Goal: Communication & Community: Share content

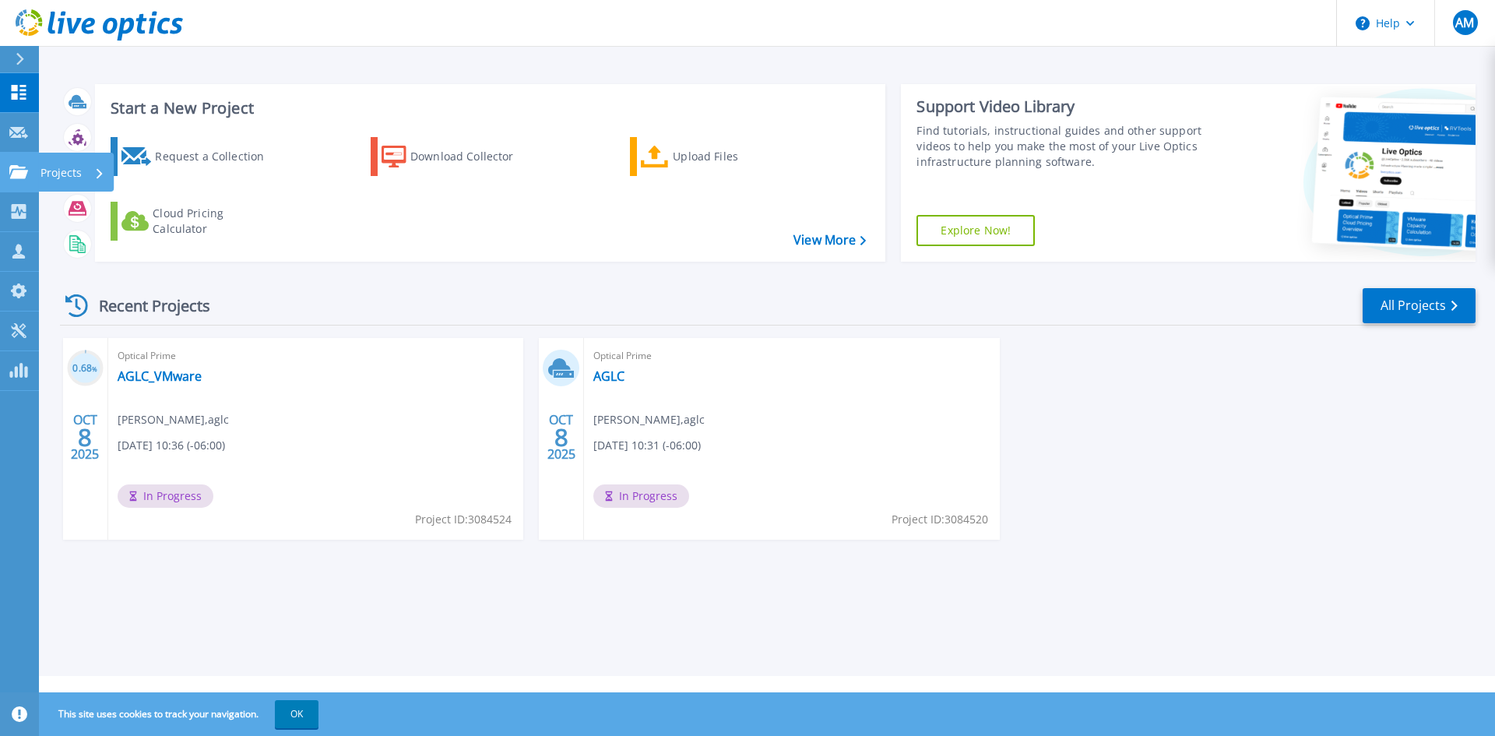
click at [17, 179] on link "Projects Projects" at bounding box center [19, 173] width 39 height 40
click at [14, 179] on link "Projects Projects" at bounding box center [19, 173] width 39 height 40
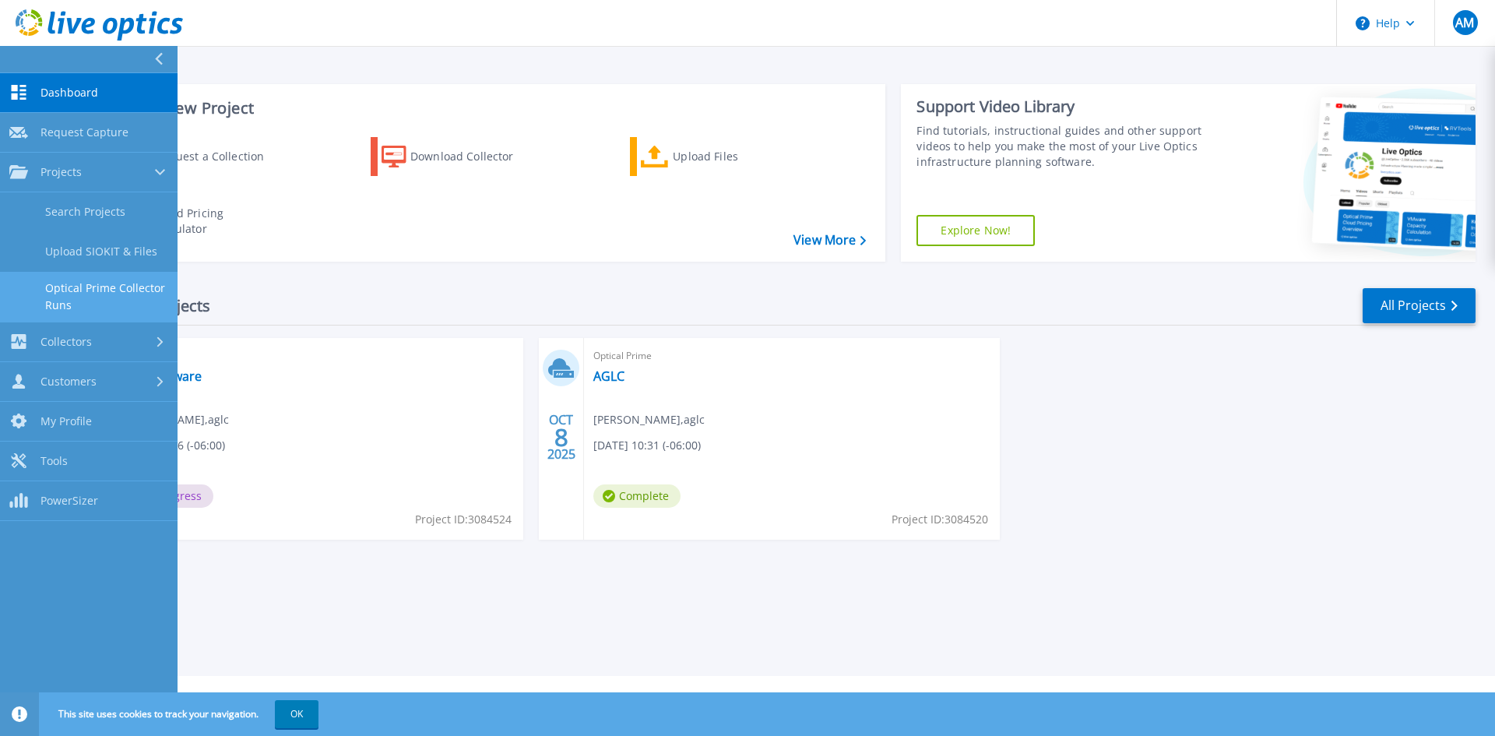
click at [107, 291] on link "Optical Prime Collector Runs" at bounding box center [89, 297] width 178 height 50
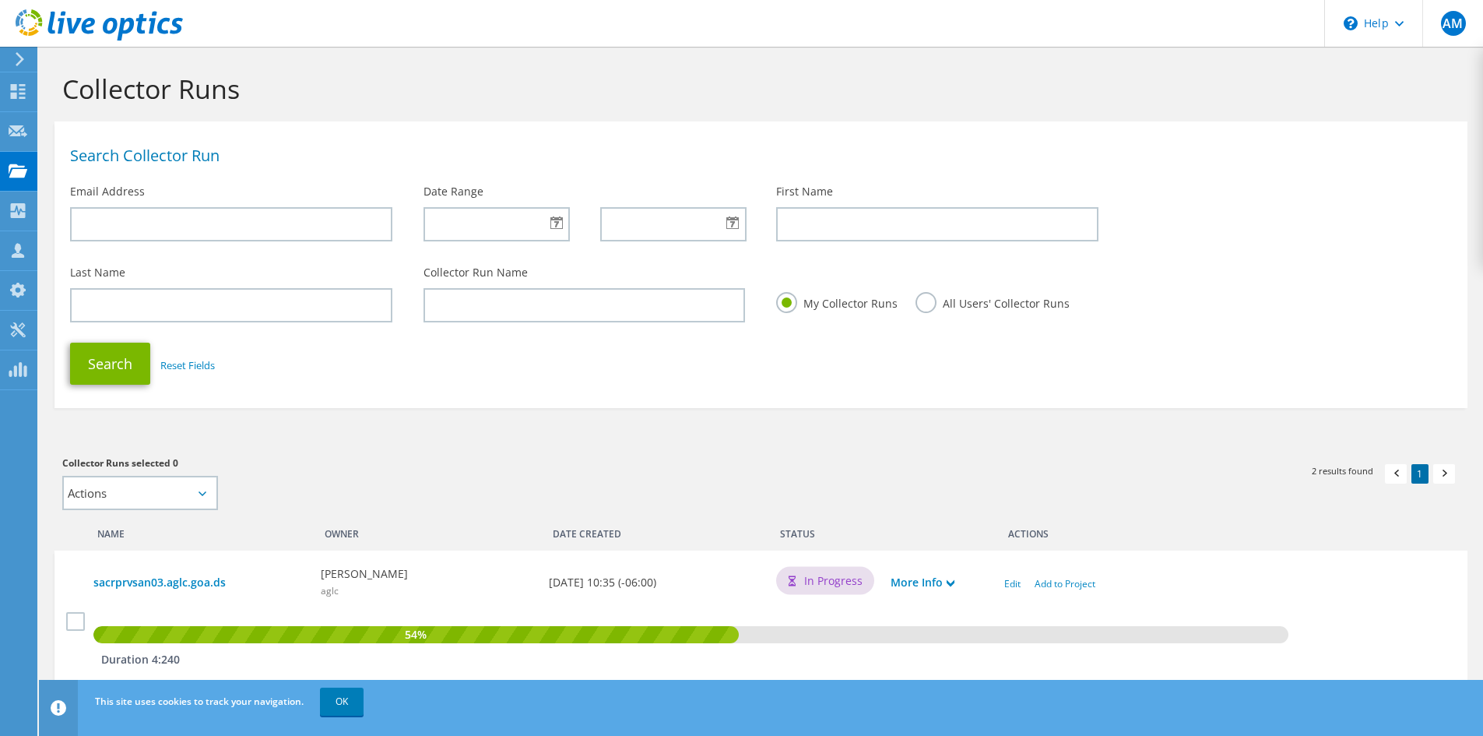
scroll to position [143, 0]
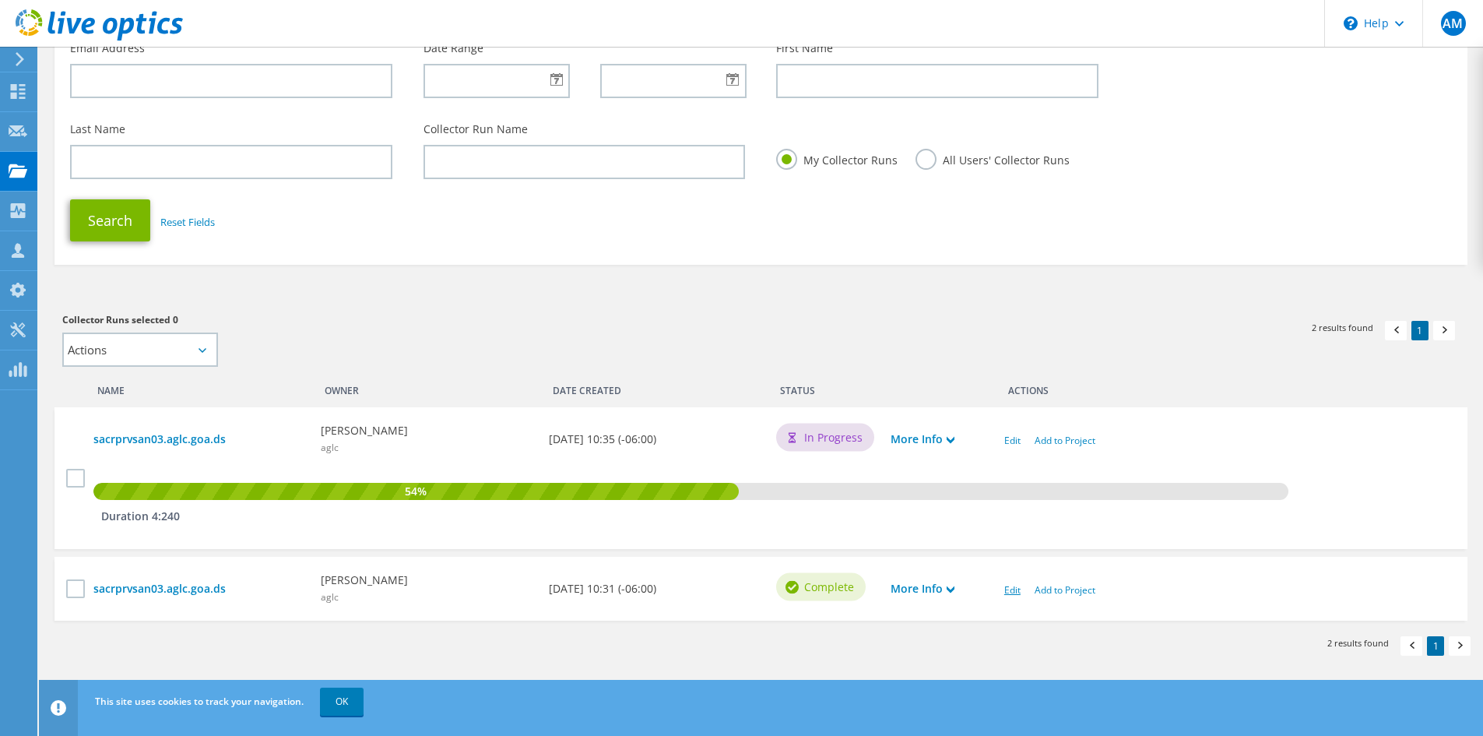
click at [1018, 588] on link "Edit" at bounding box center [1012, 589] width 16 height 13
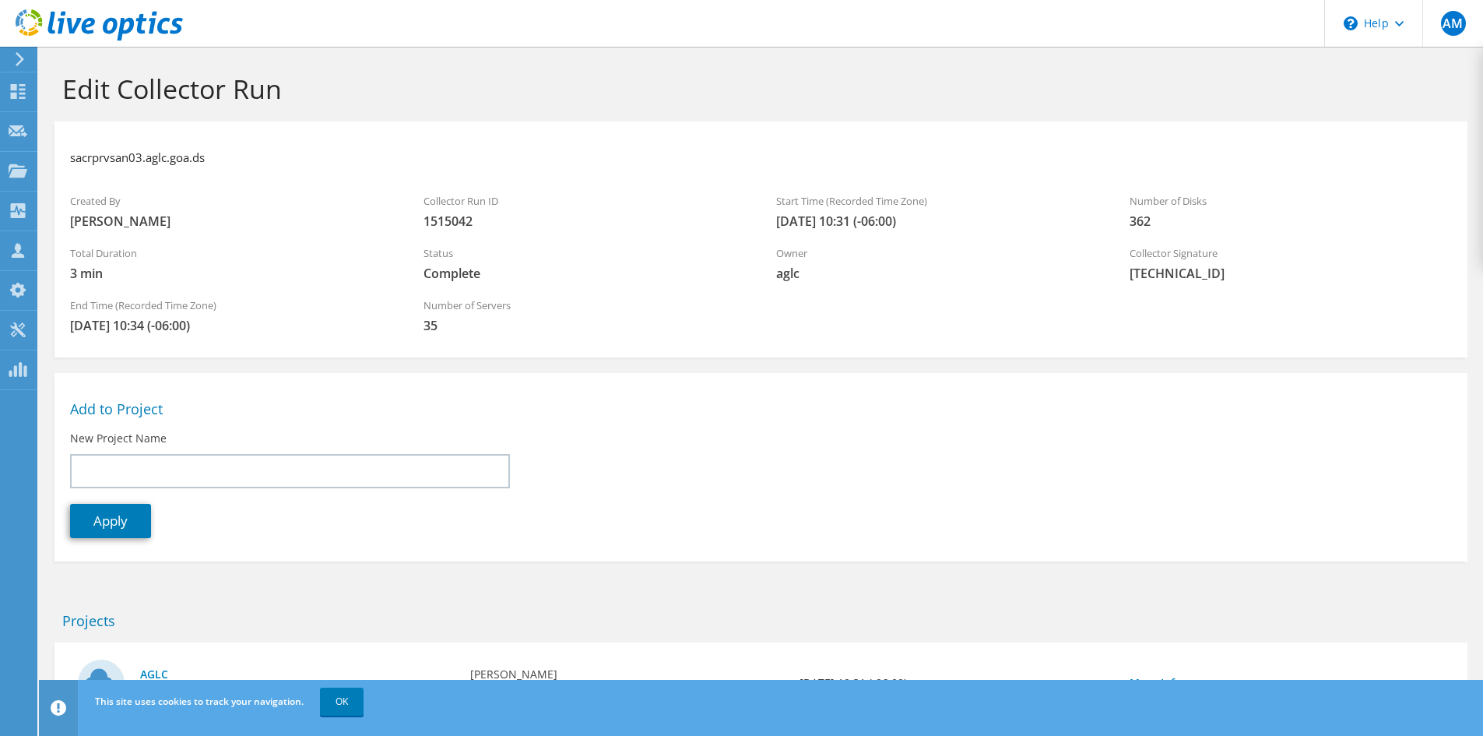
scroll to position [81, 0]
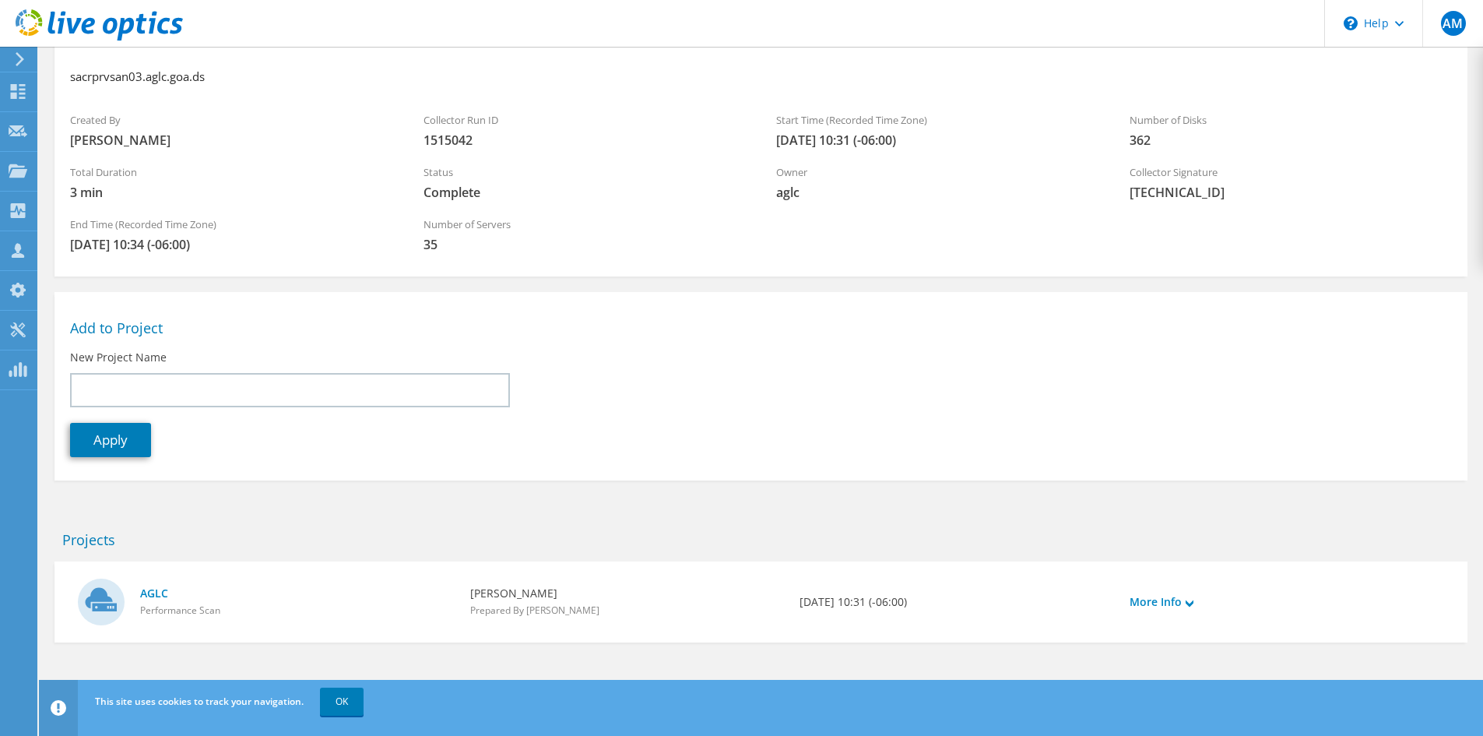
click at [139, 326] on h2 "Add to Project" at bounding box center [761, 327] width 1382 height 17
click at [1174, 597] on link "More Info" at bounding box center [1162, 601] width 64 height 17
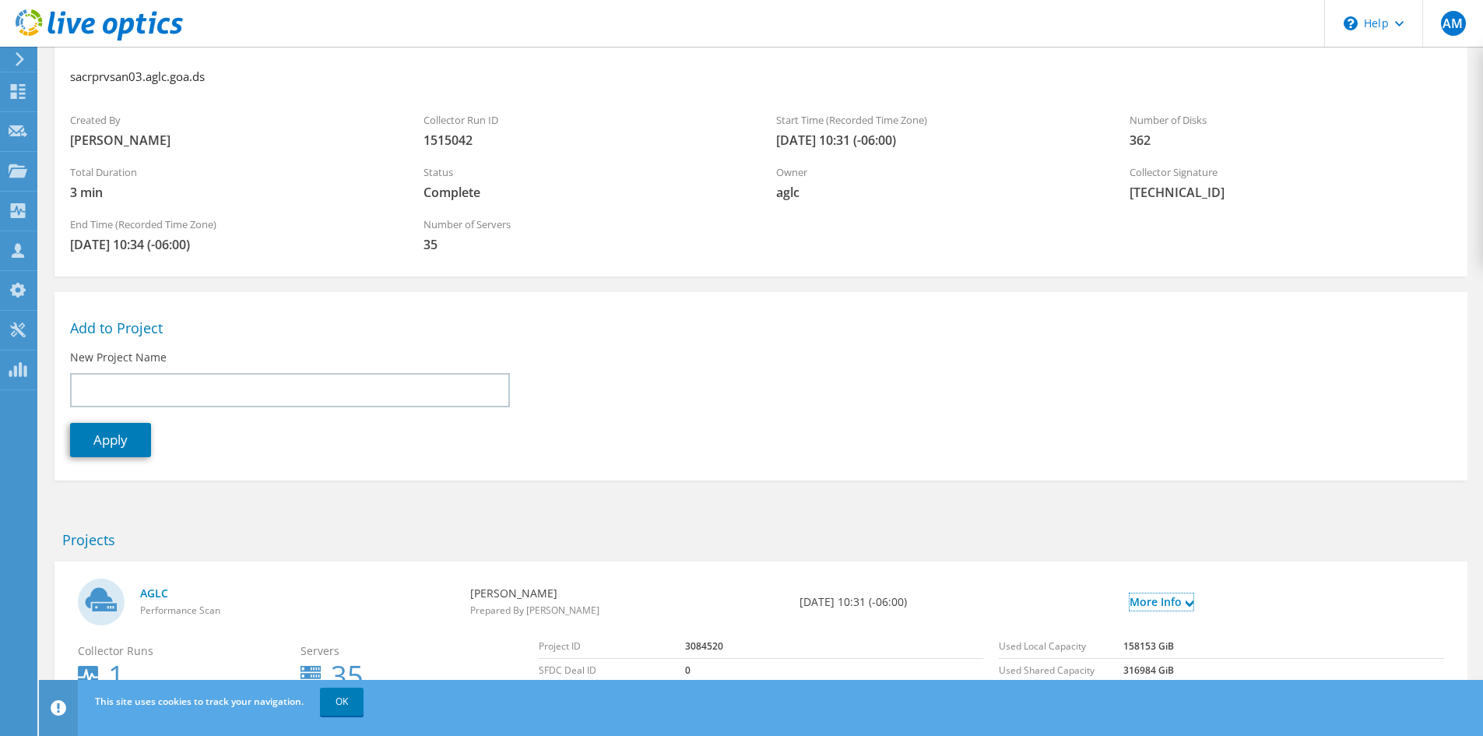
scroll to position [220, 0]
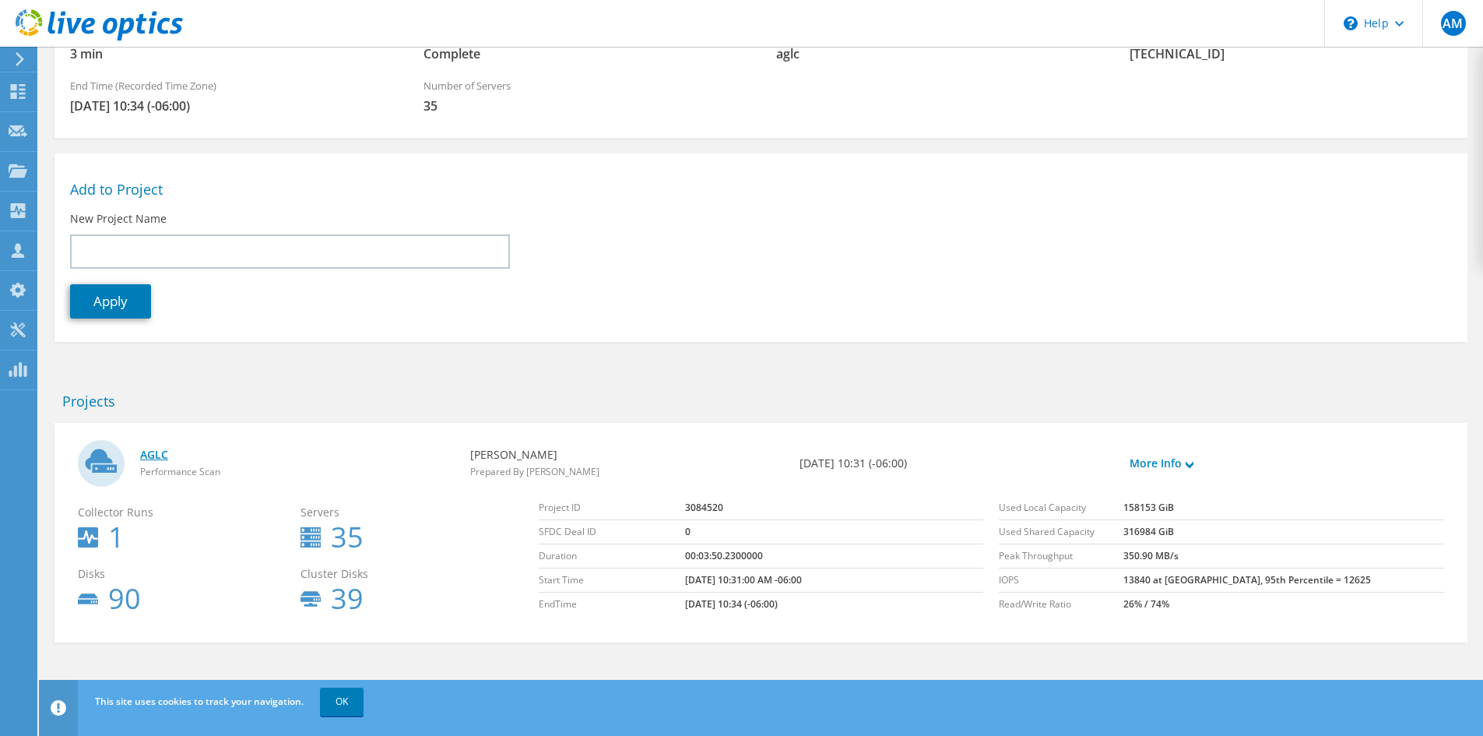
click at [148, 449] on link "AGLC" at bounding box center [297, 454] width 315 height 17
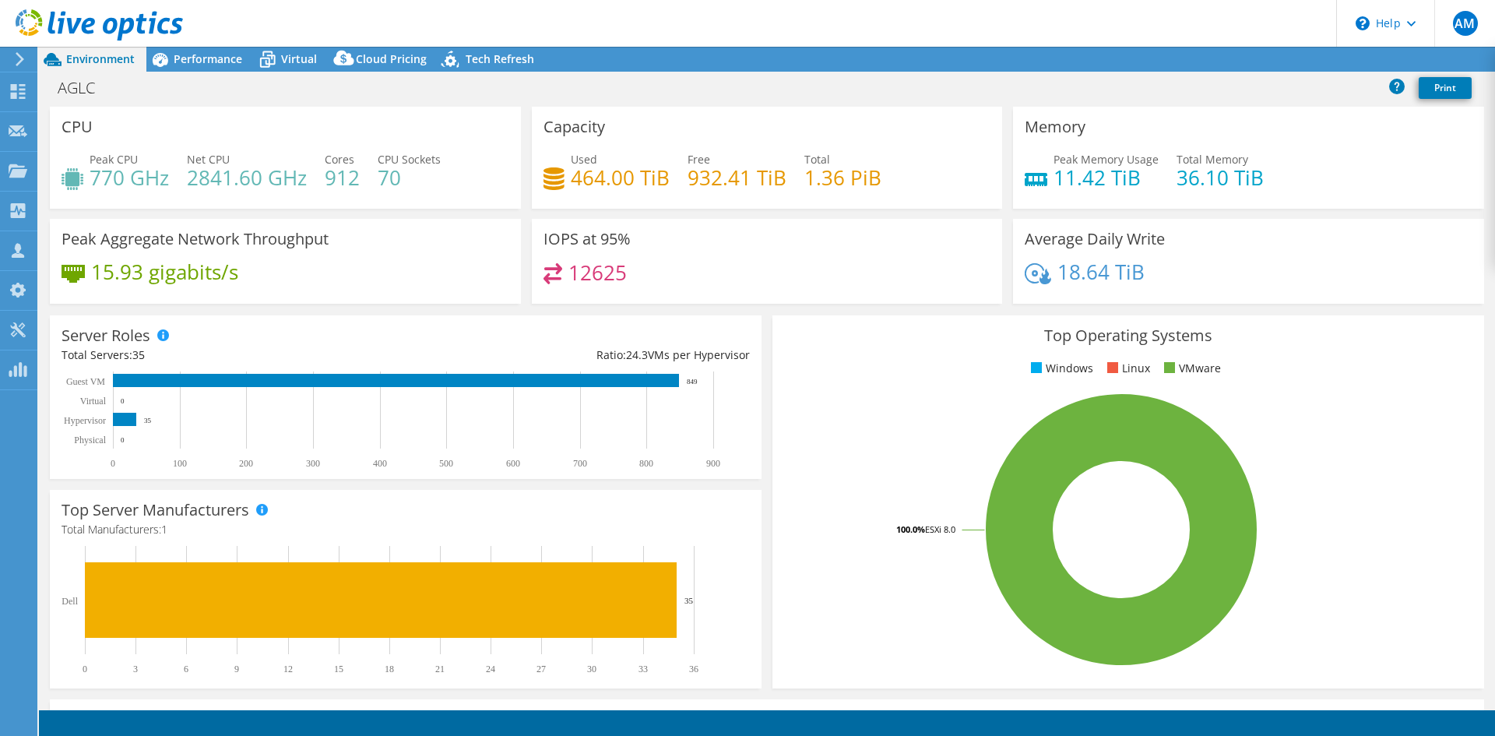
select select "USD"
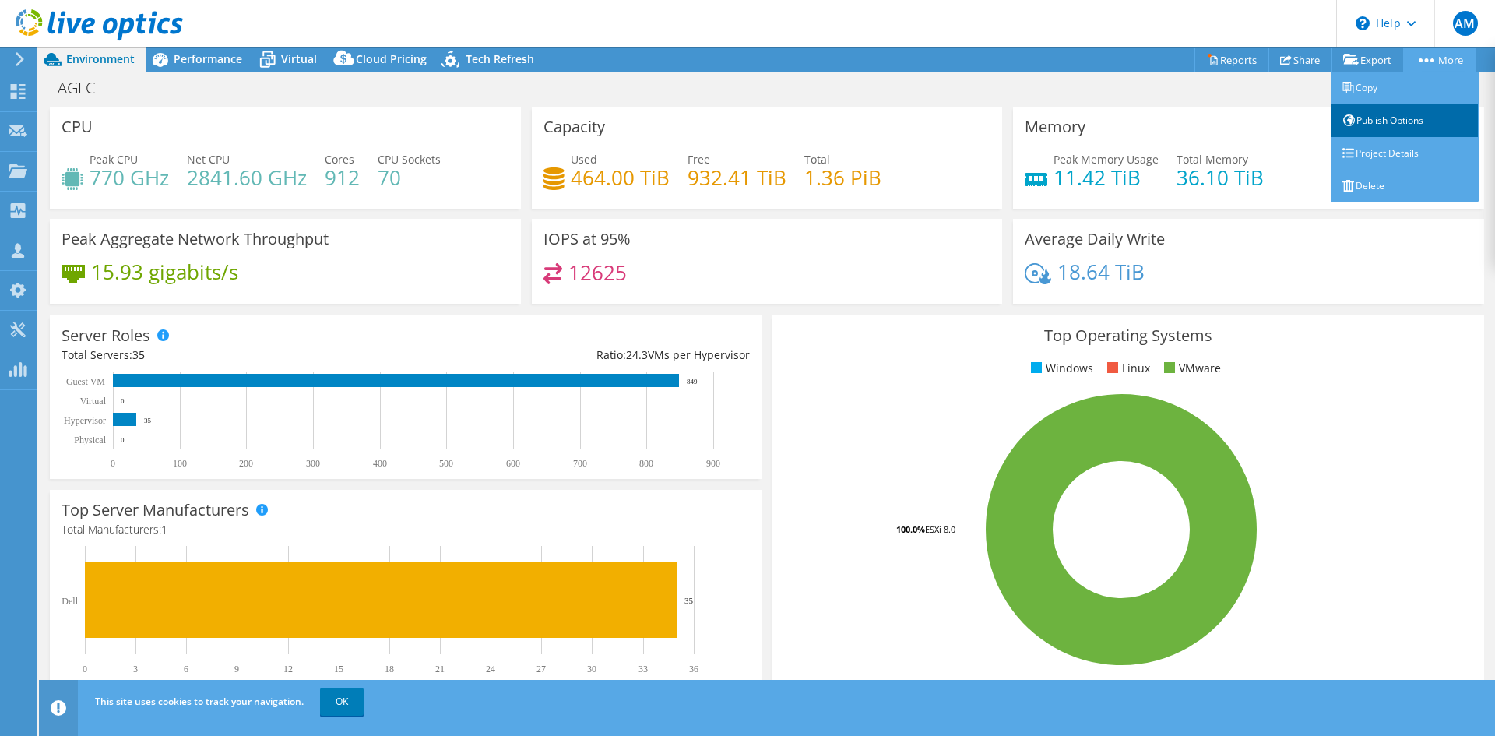
click at [1377, 121] on link "Publish Options" at bounding box center [1405, 120] width 148 height 33
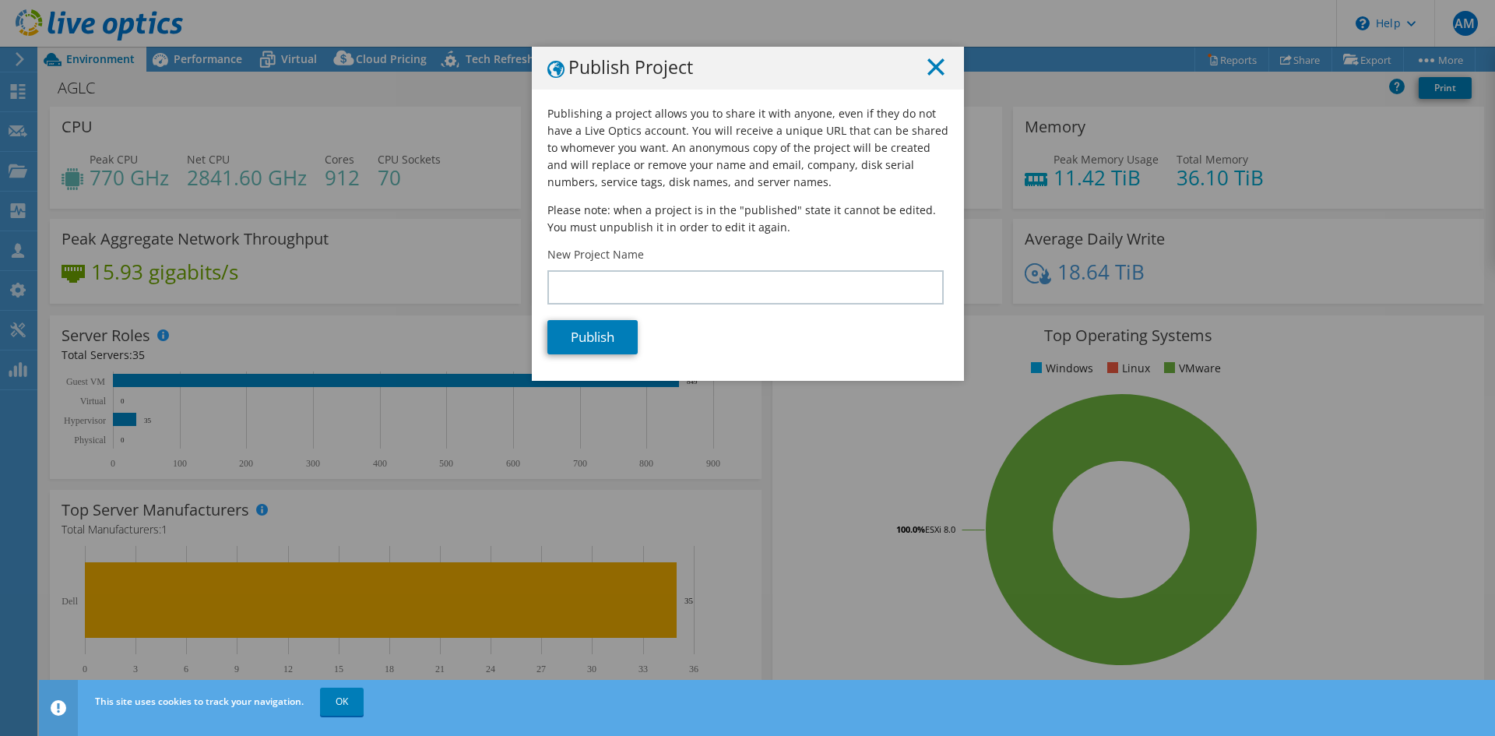
click at [935, 68] on icon at bounding box center [935, 66] width 17 height 17
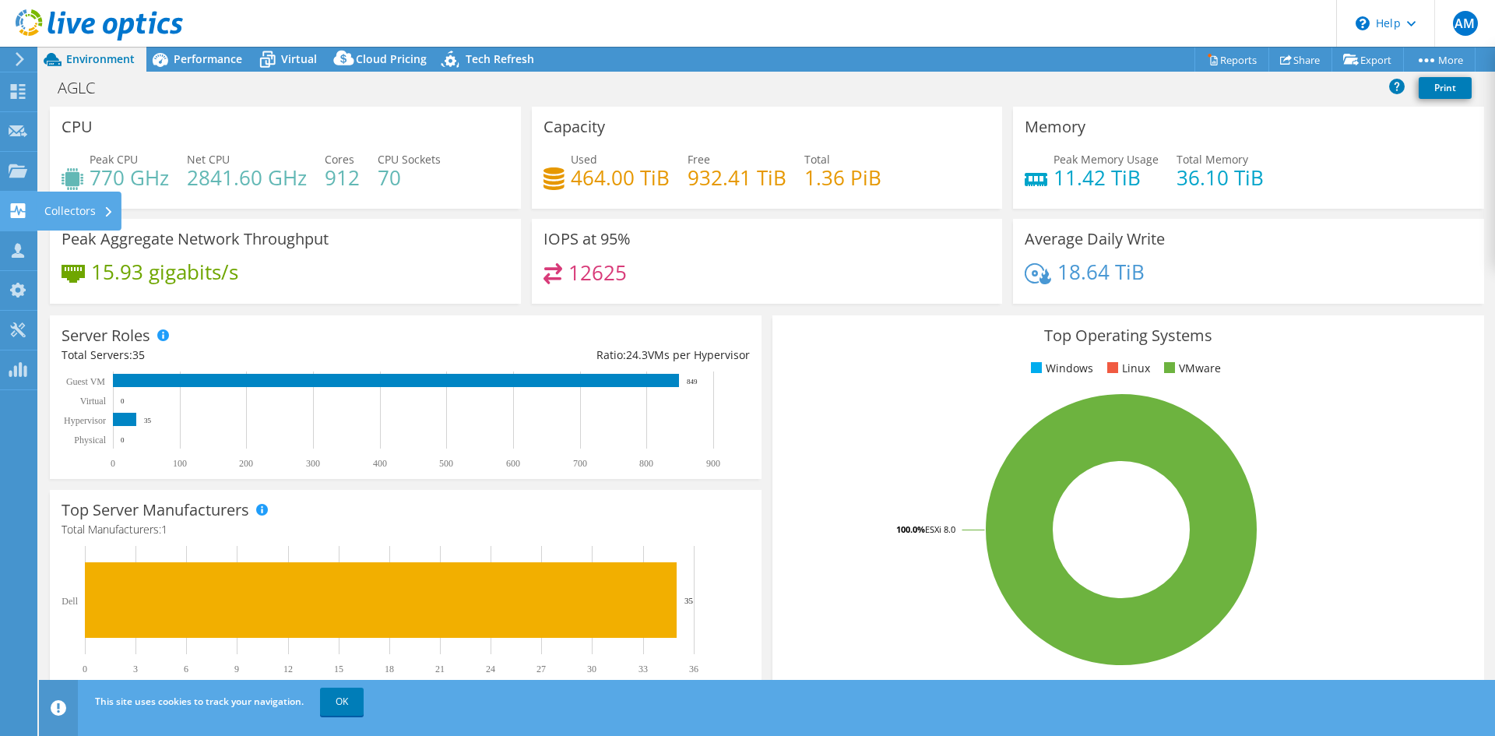
click at [19, 213] on icon at bounding box center [18, 210] width 19 height 15
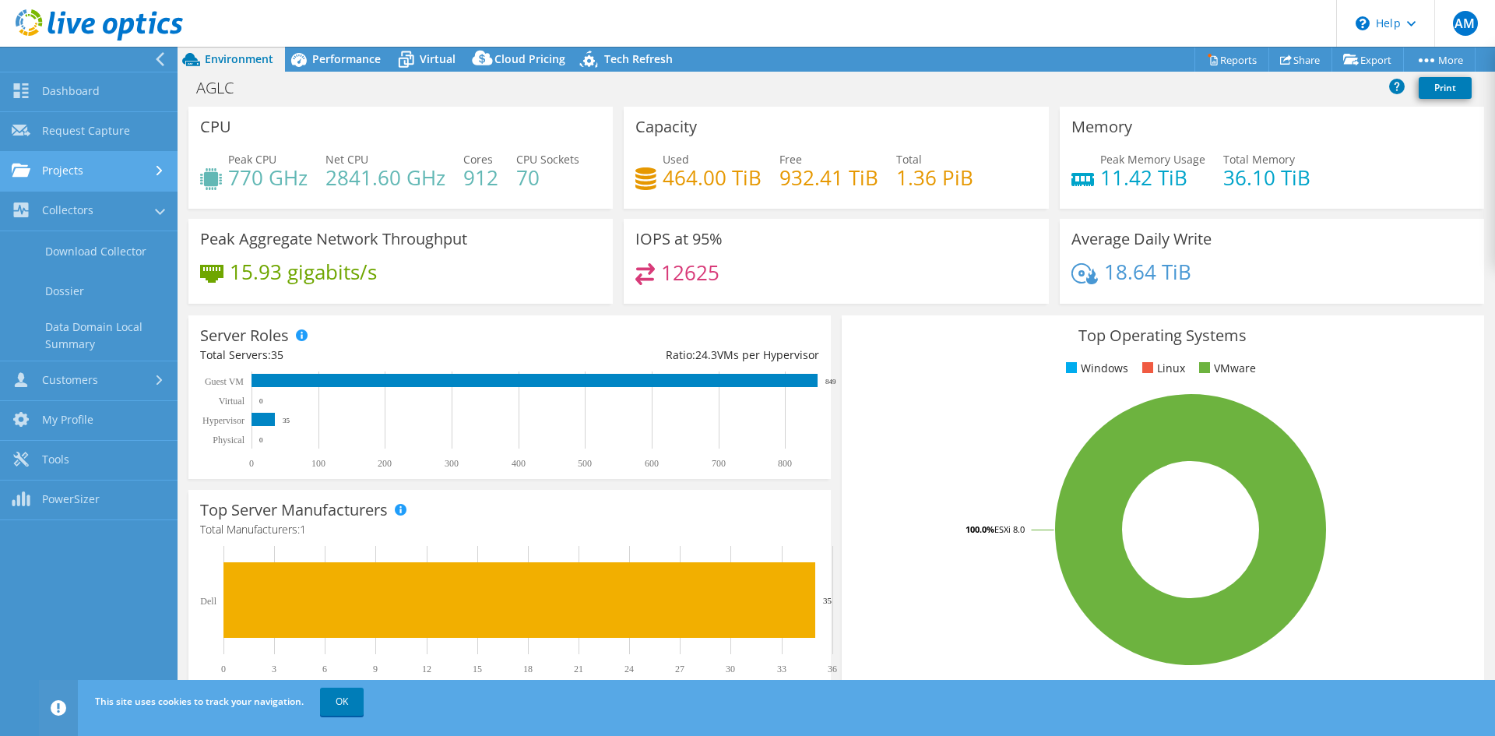
click at [93, 175] on link "Projects" at bounding box center [89, 172] width 178 height 40
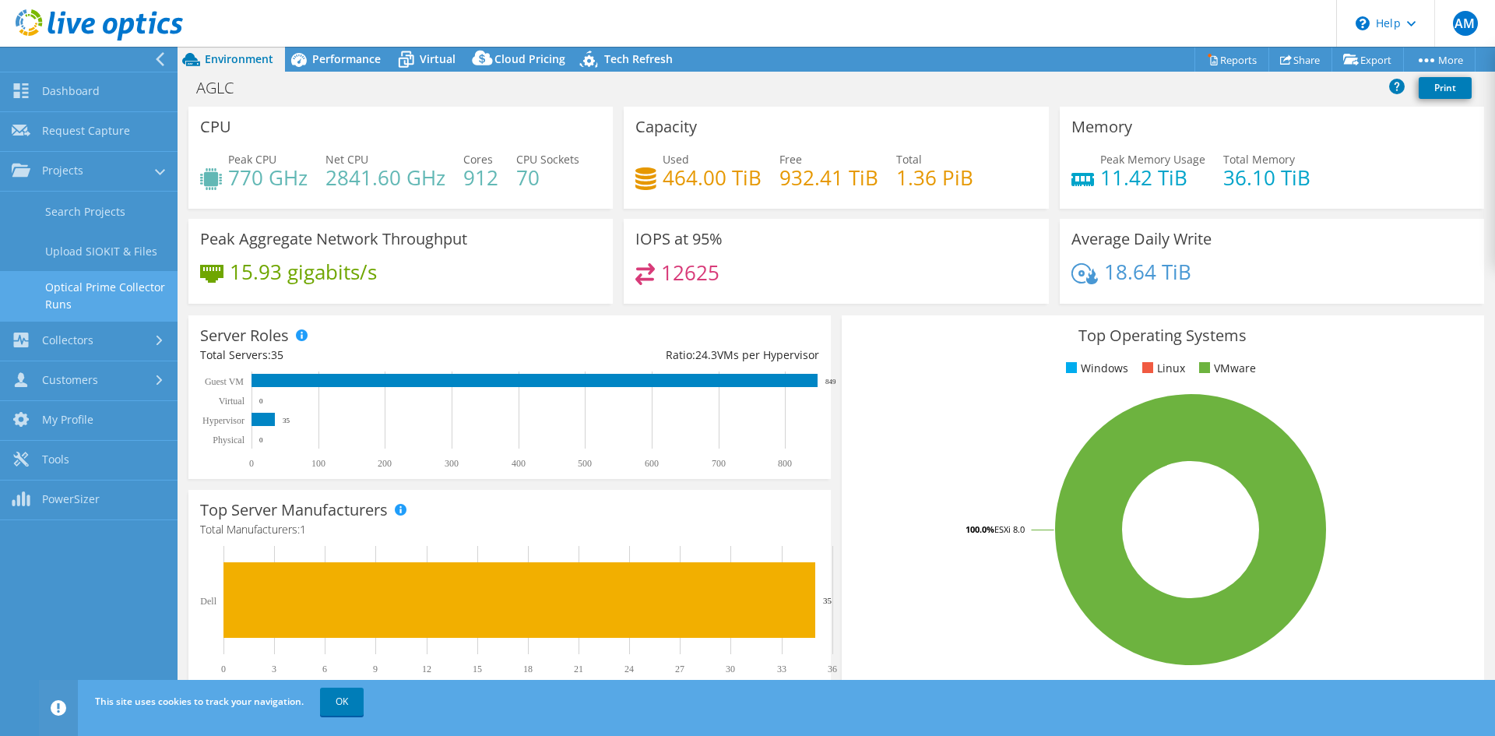
click at [96, 284] on link "Optical Prime Collector Runs" at bounding box center [89, 296] width 178 height 50
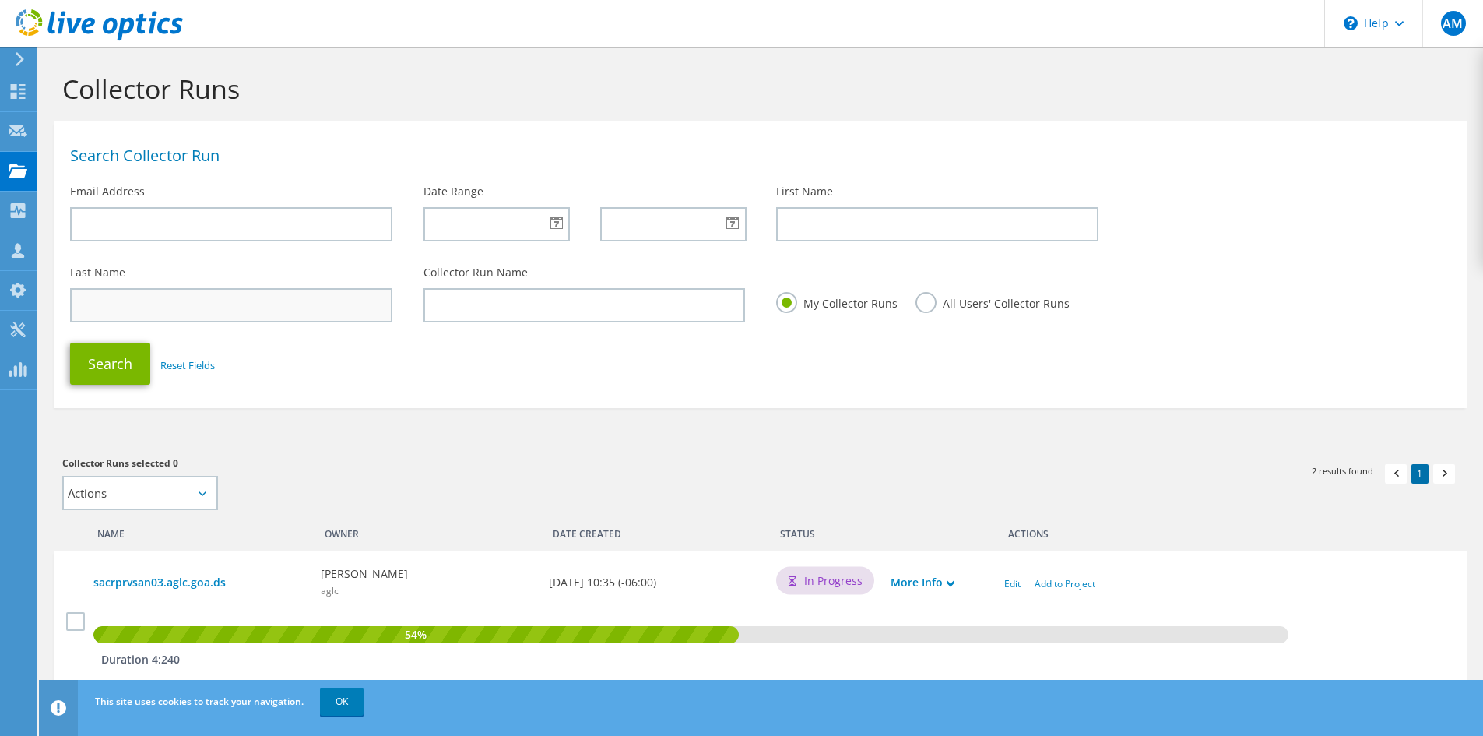
scroll to position [146, 0]
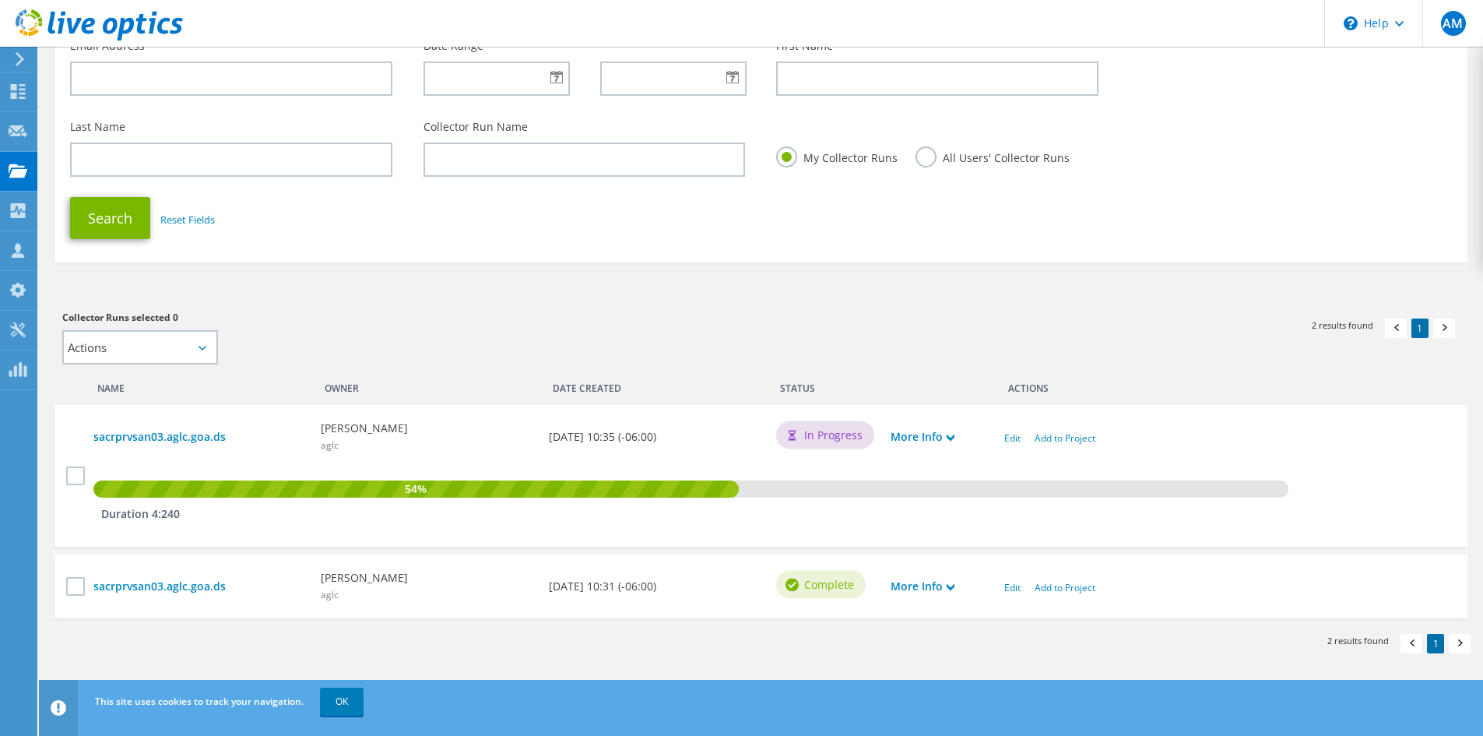
click at [202, 349] on icon at bounding box center [203, 348] width 8 height 5
click at [202, 347] on icon at bounding box center [203, 348] width 8 height 5
click at [78, 582] on label at bounding box center [77, 586] width 23 height 19
click at [0, 0] on input "checkbox" at bounding box center [0, 0] width 0 height 0
click at [171, 350] on select "Actions Add to new project" at bounding box center [140, 347] width 156 height 34
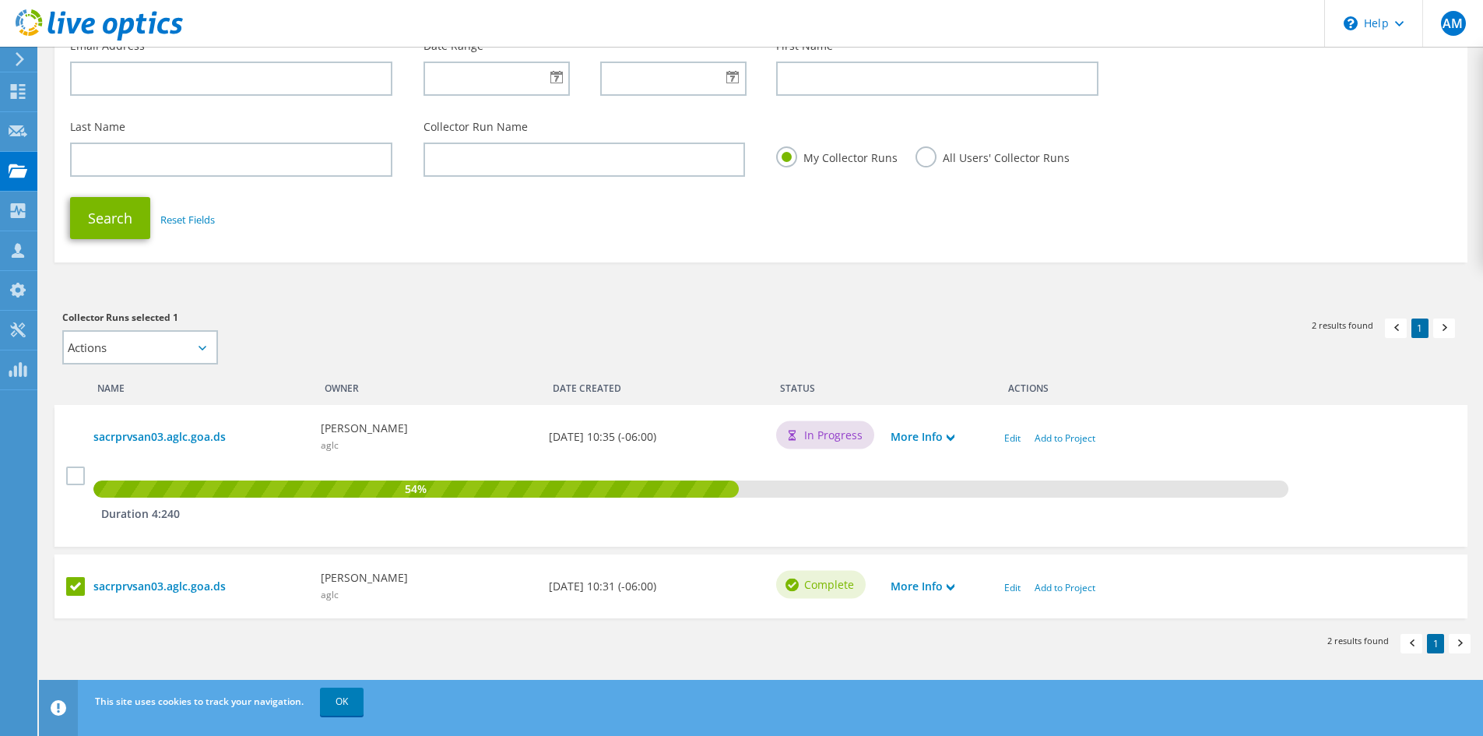
click at [420, 350] on div "Collector Runs selected 1 Actions Add to new project Apply Deselect All" at bounding box center [403, 336] width 683 height 55
click at [86, 585] on label at bounding box center [77, 586] width 23 height 19
click at [0, 0] on input "checkbox" at bounding box center [0, 0] width 0 height 0
click at [1057, 588] on link "Add to Project" at bounding box center [1065, 587] width 61 height 13
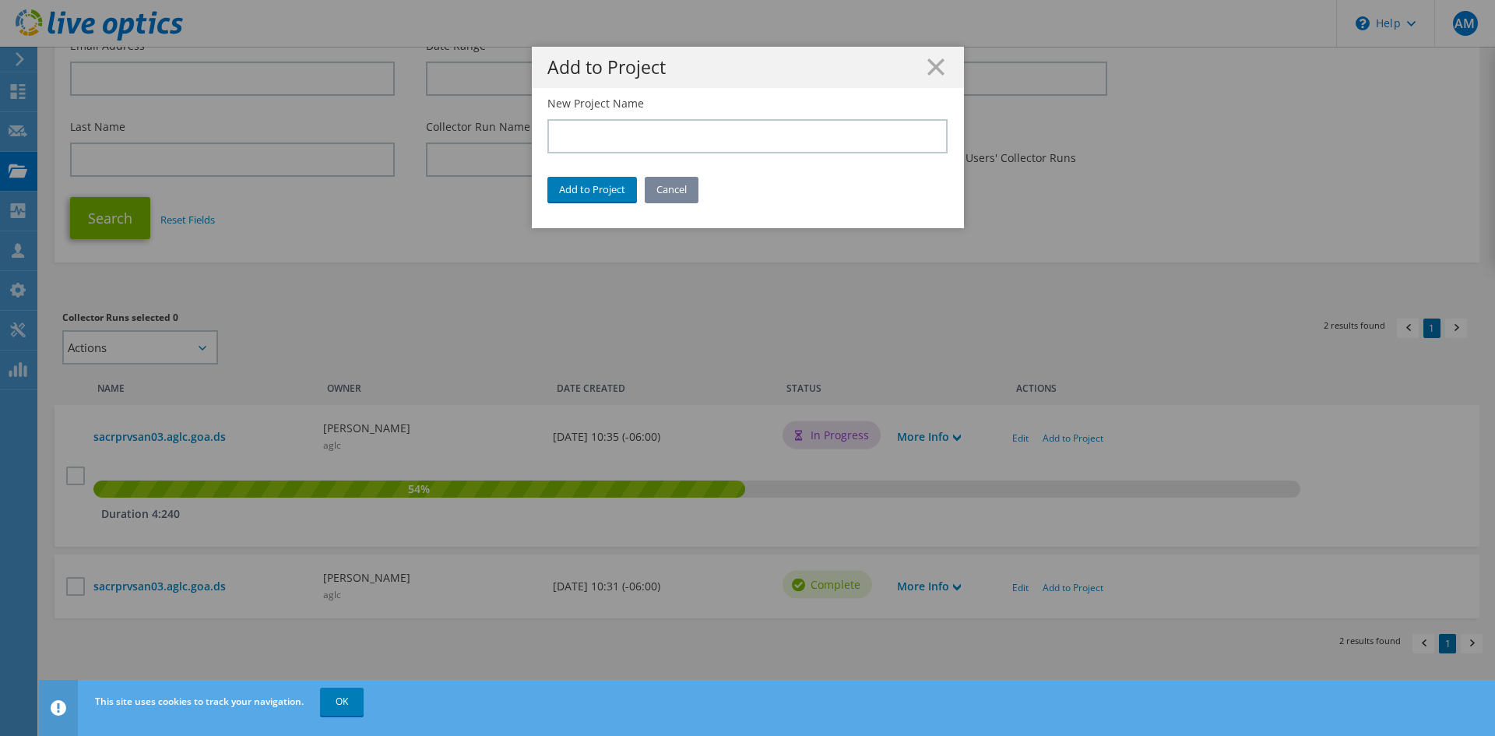
click at [665, 186] on link "Cancel" at bounding box center [672, 189] width 54 height 25
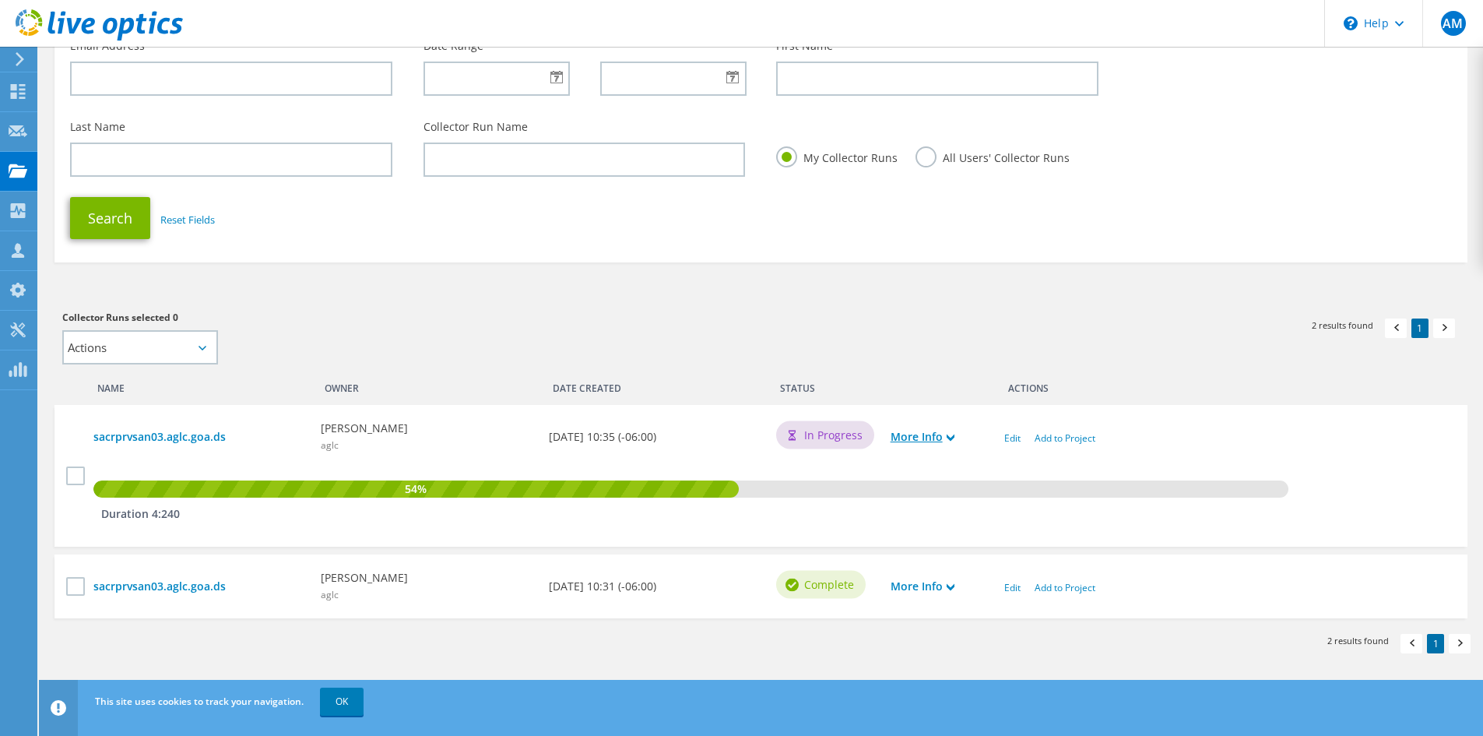
click at [921, 435] on link "More Info" at bounding box center [923, 436] width 64 height 17
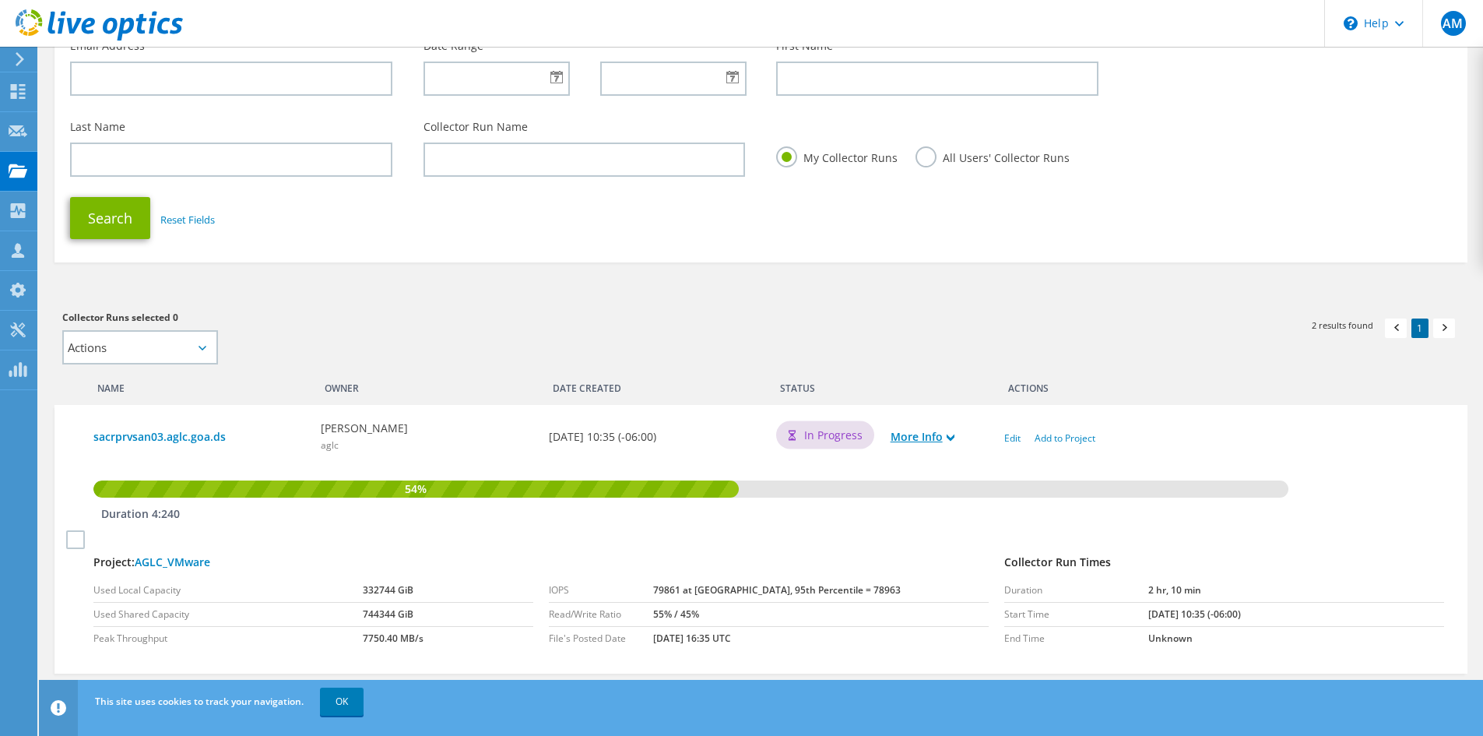
scroll to position [273, 0]
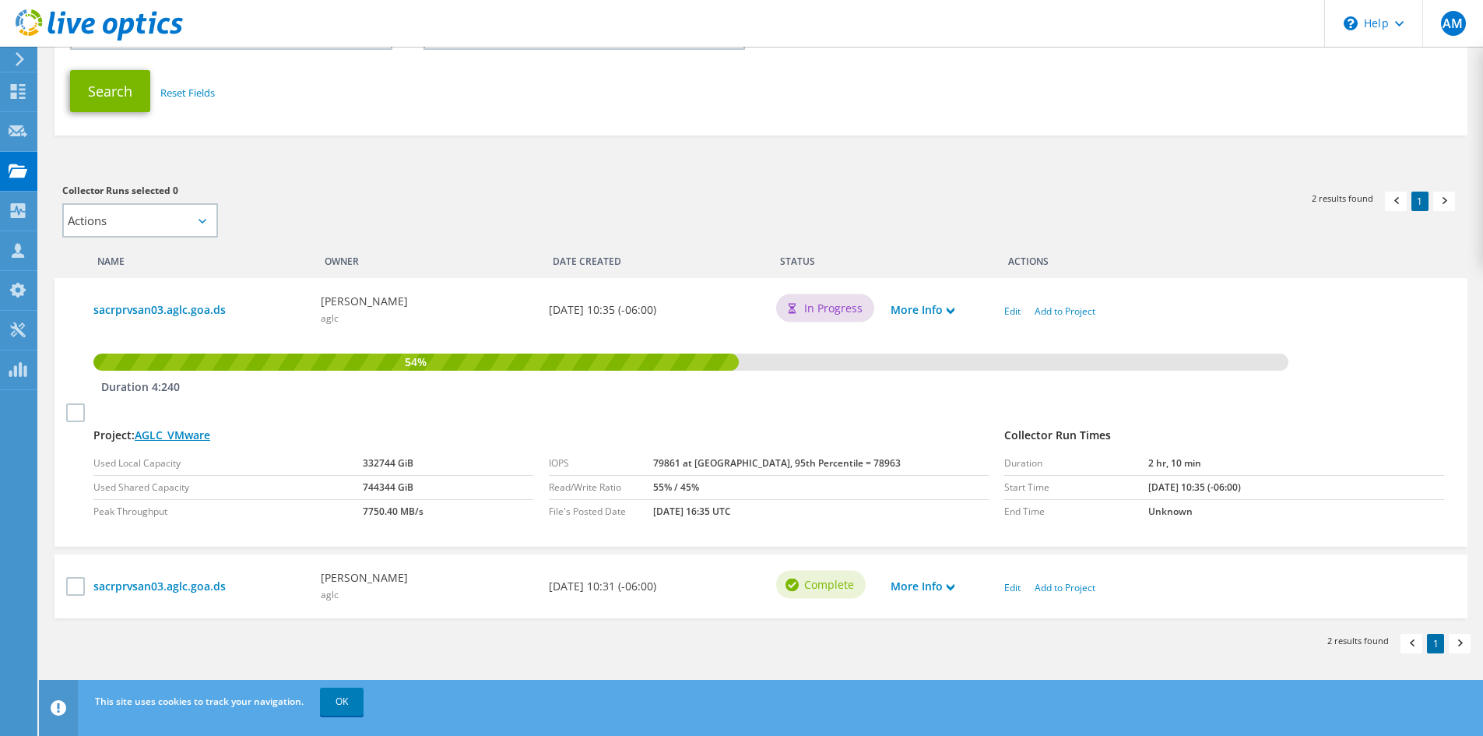
click at [188, 434] on link "AGLC_VMware" at bounding box center [173, 434] width 76 height 15
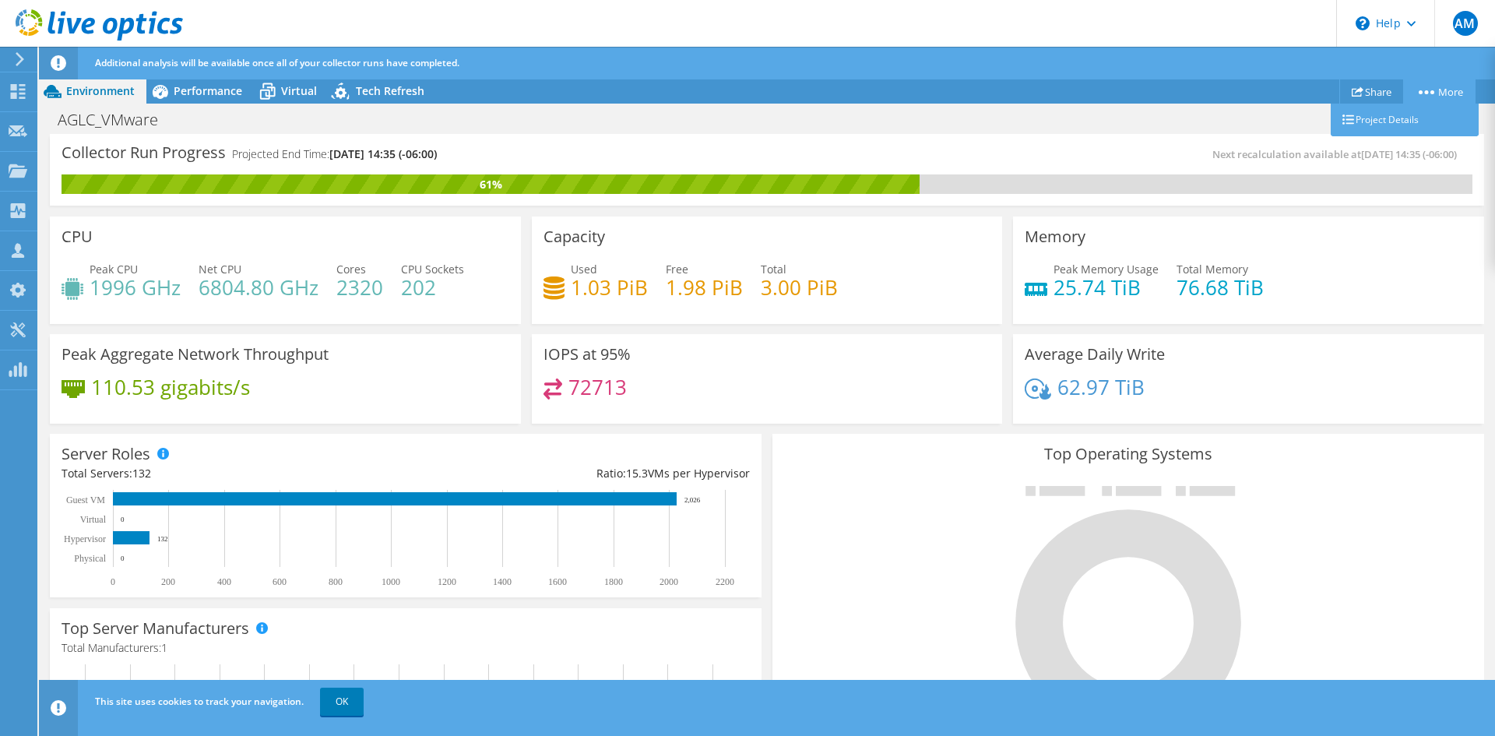
click at [1420, 89] on link "More" at bounding box center [1439, 91] width 72 height 24
click at [1359, 93] on link "Share" at bounding box center [1371, 91] width 65 height 24
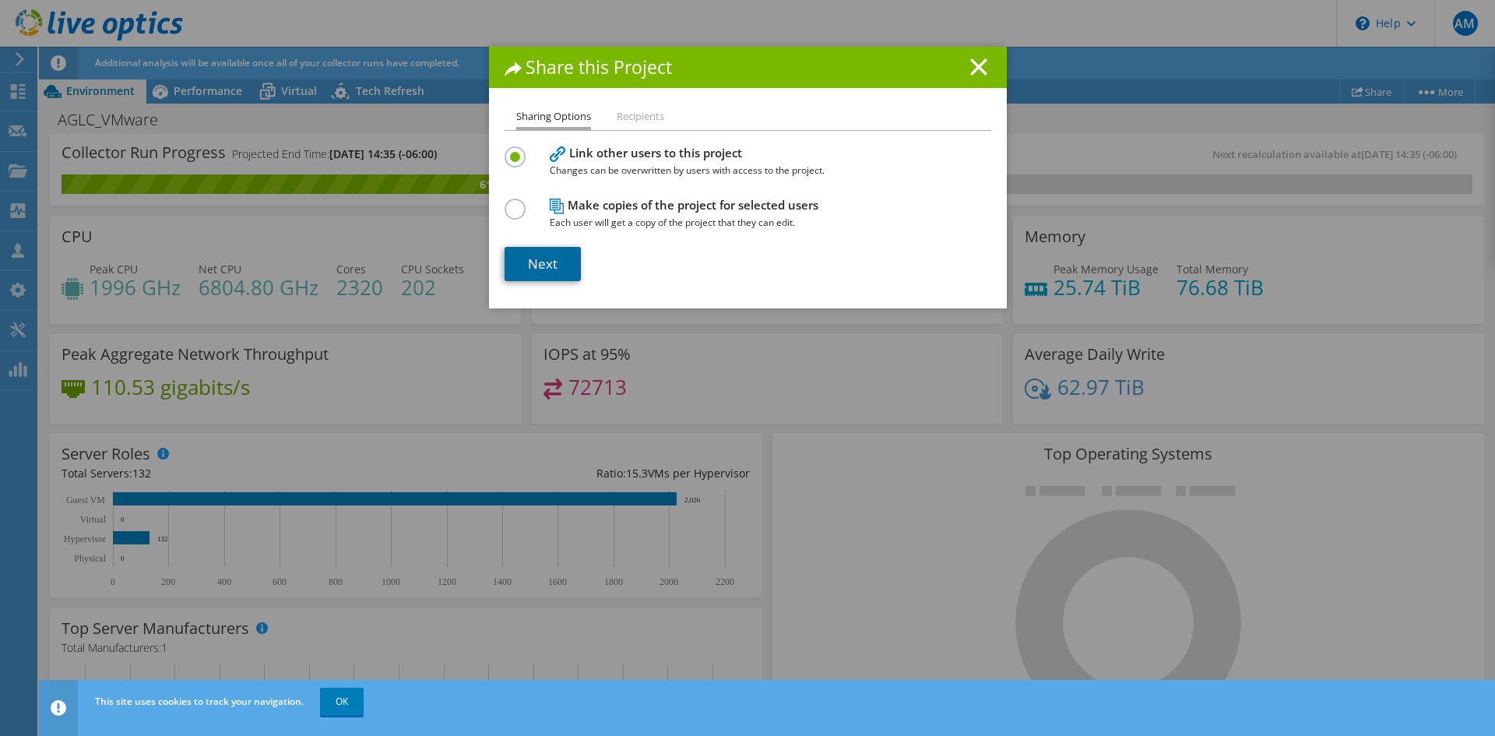
click at [550, 257] on link "Next" at bounding box center [543, 264] width 76 height 34
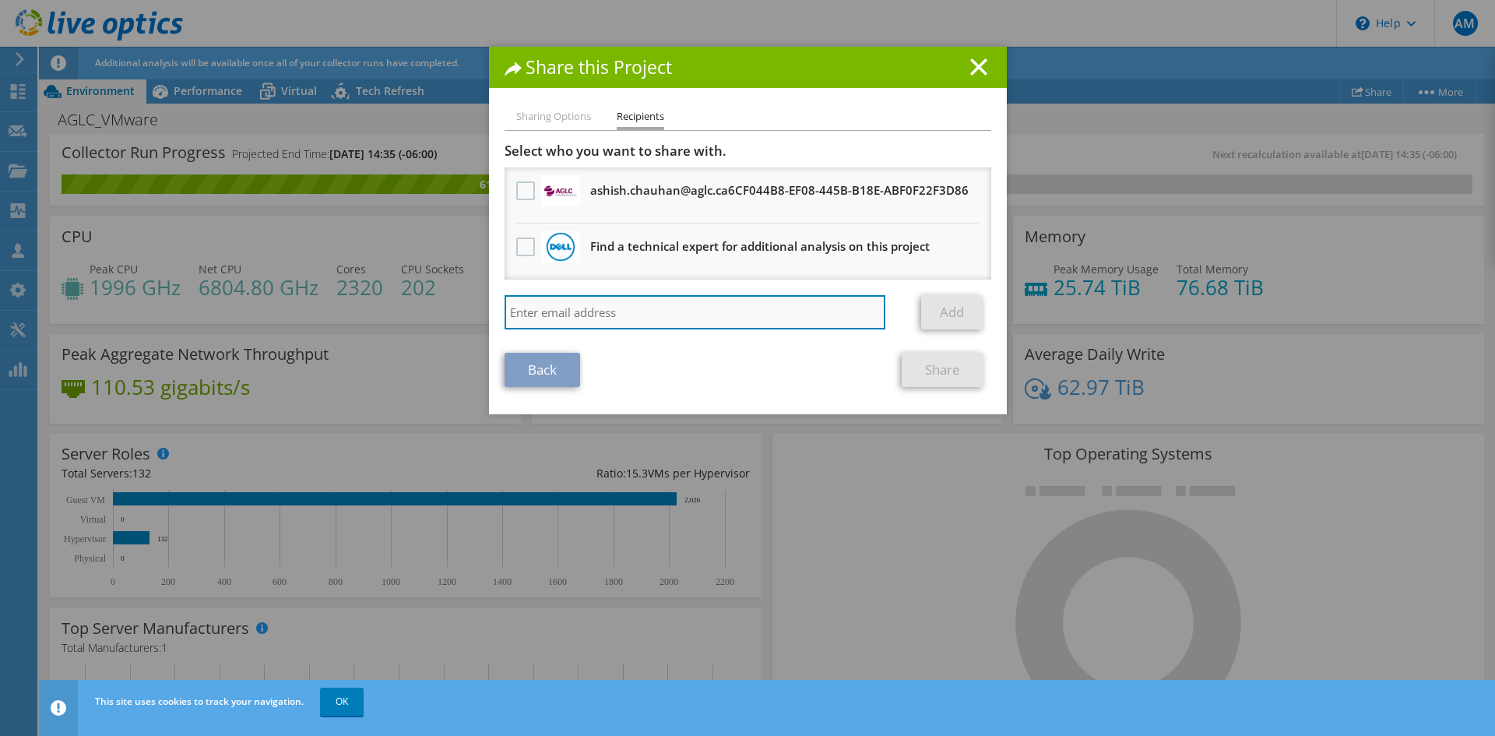
click at [645, 302] on input "search" at bounding box center [696, 312] width 382 height 34
type input "adrian"
drag, startPoint x: 657, startPoint y: 308, endPoint x: 475, endPoint y: 311, distance: 182.2
click at [475, 311] on div "Share this Project Sharing Options Recipients Link other users to this project …" at bounding box center [747, 368] width 1495 height 642
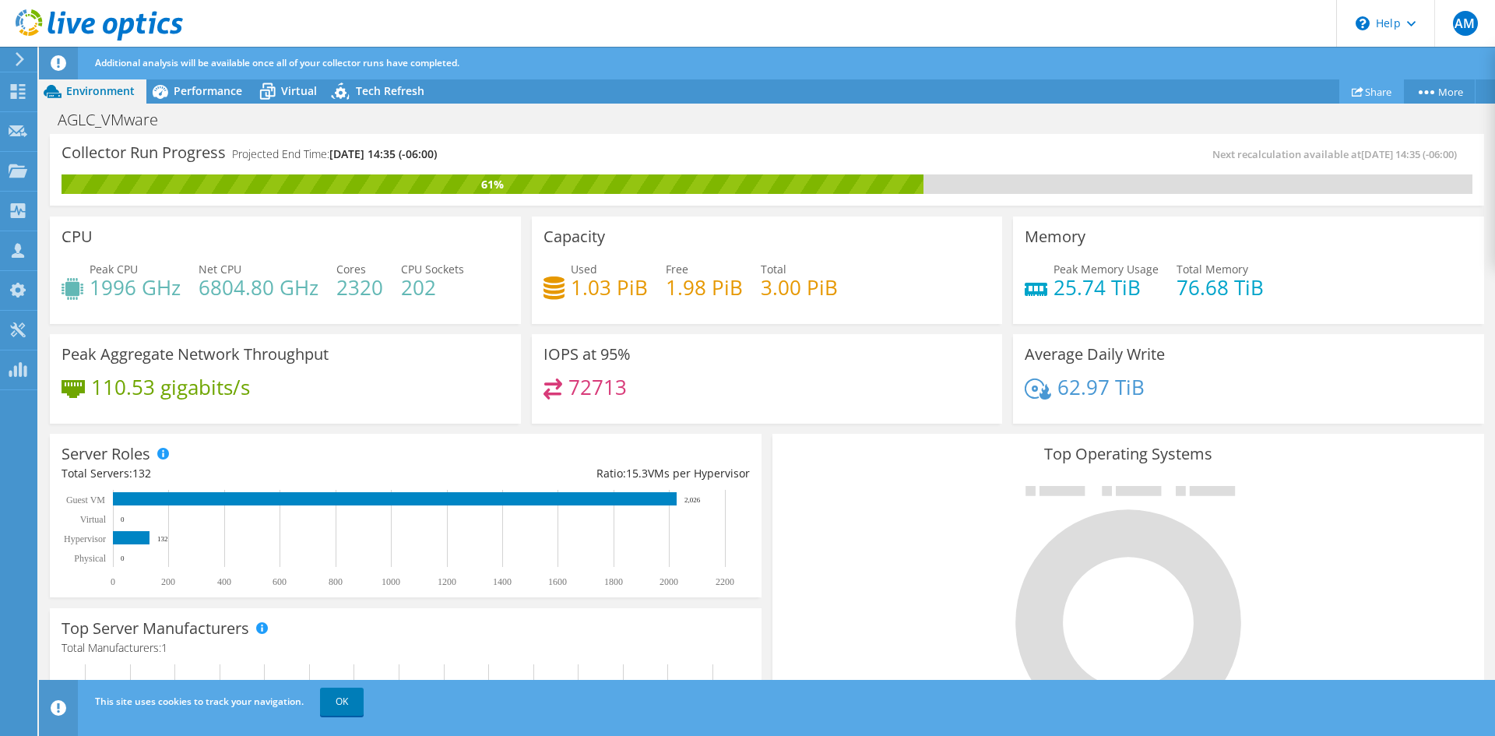
click at [1353, 90] on use at bounding box center [1358, 91] width 12 height 10
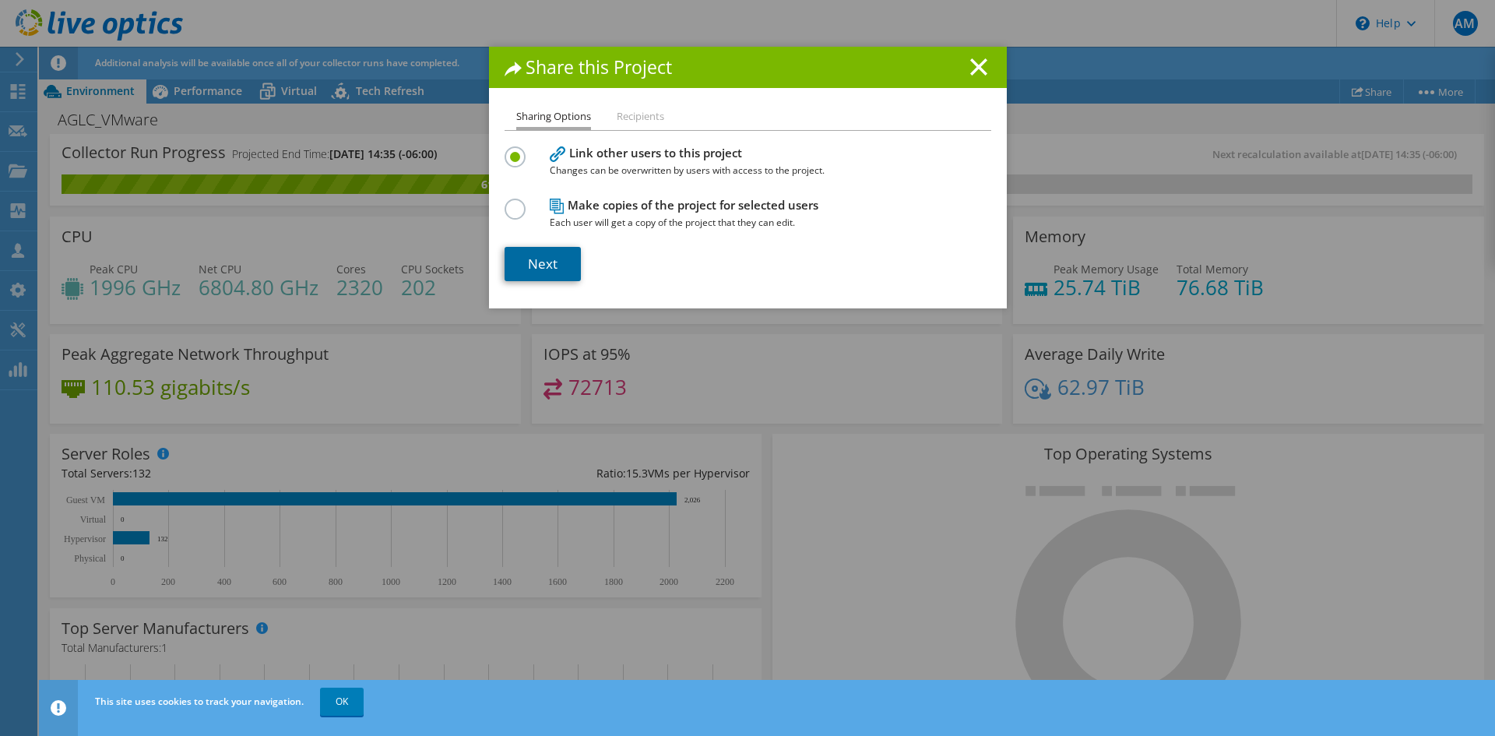
click at [557, 266] on link "Next" at bounding box center [543, 264] width 76 height 34
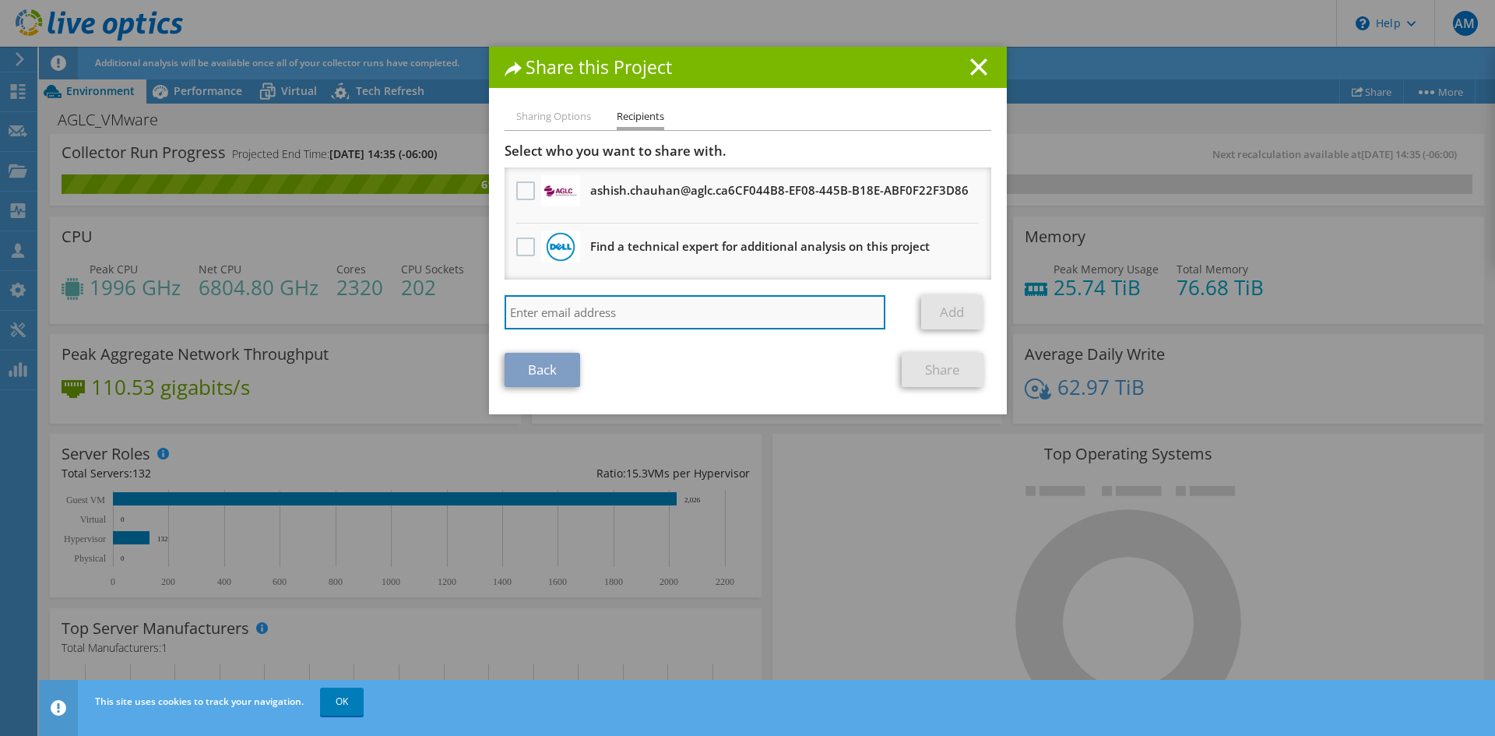
click at [575, 301] on input "search" at bounding box center [696, 312] width 382 height 34
paste input "adrian.warrington@dell.com"
type input "adrian.warrington@dell.com"
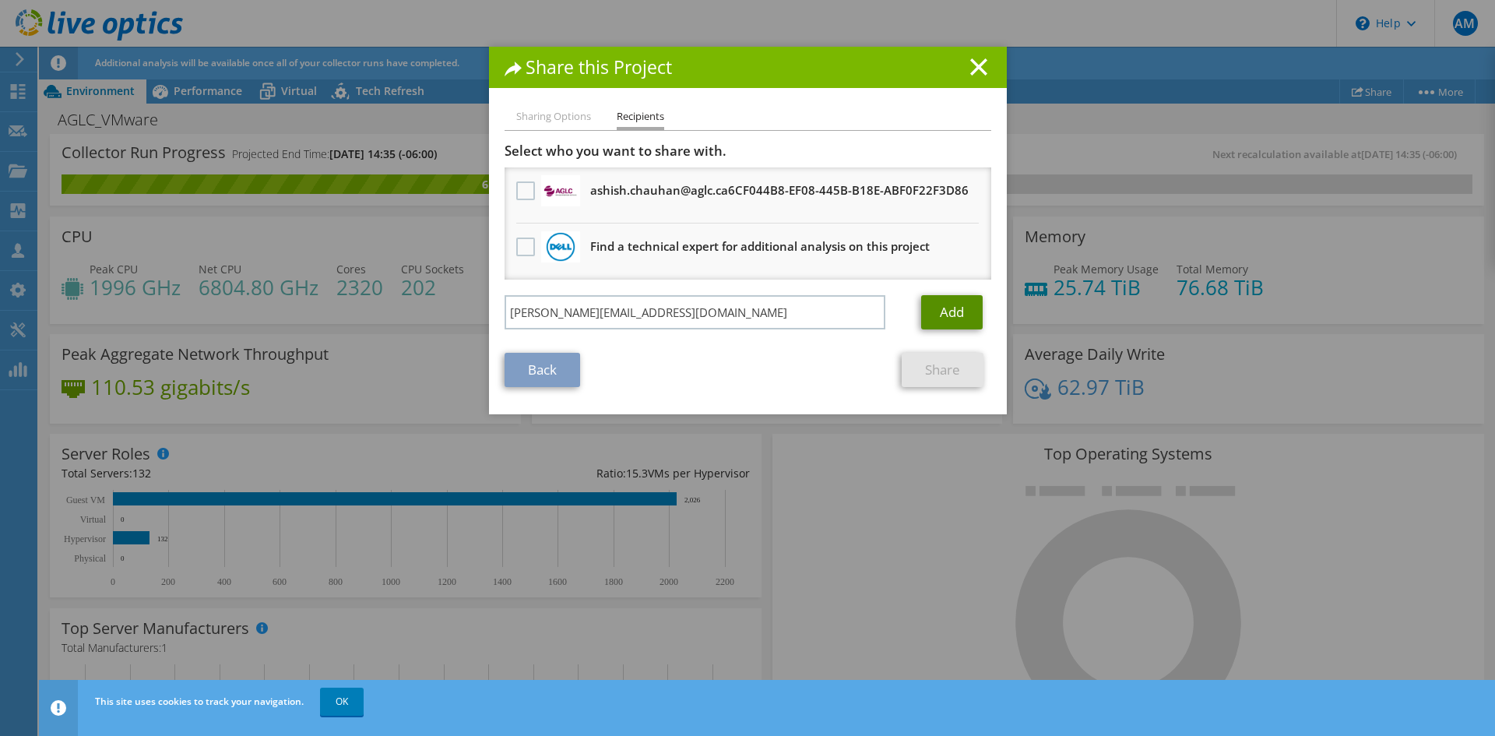
click at [938, 315] on link "Add" at bounding box center [952, 312] width 62 height 34
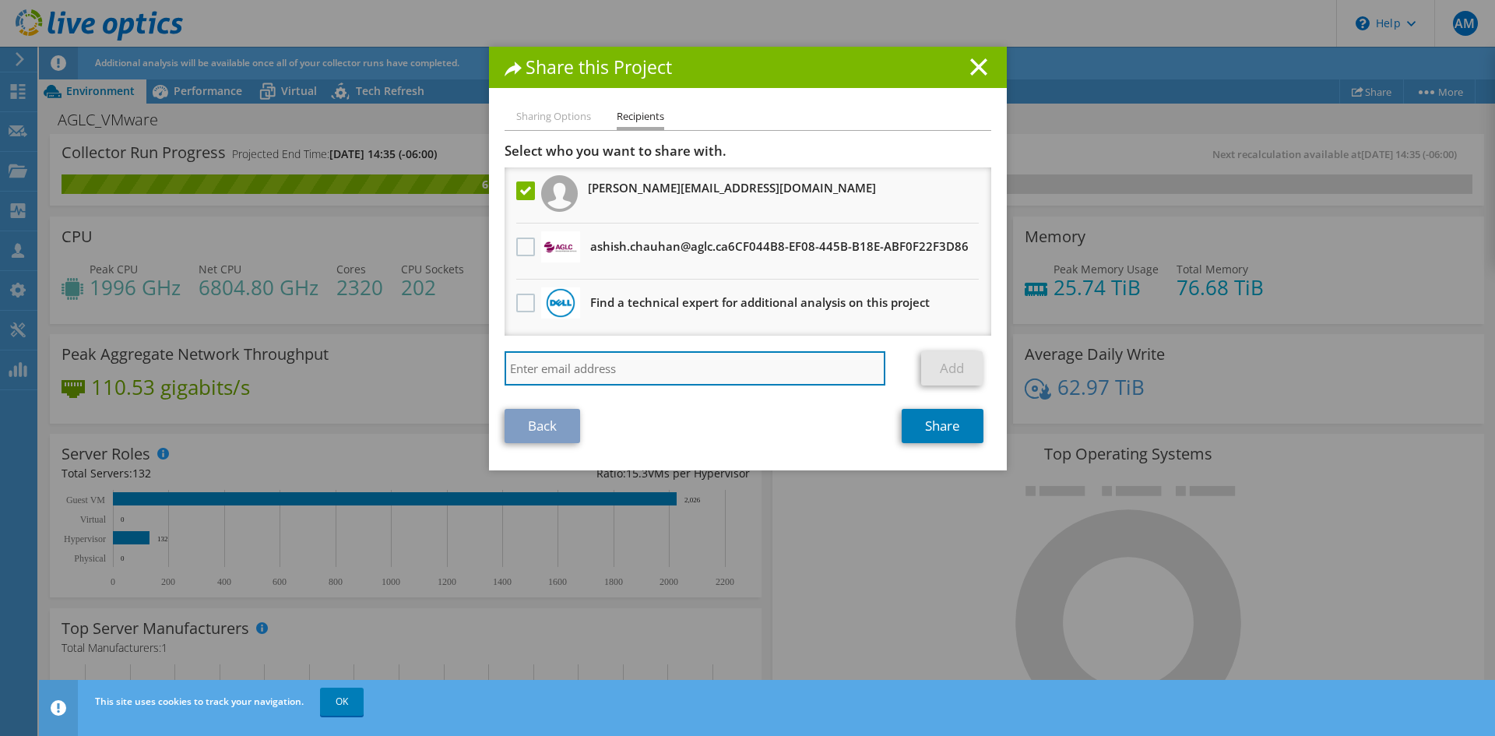
click at [734, 357] on input "search" at bounding box center [696, 368] width 382 height 34
click at [798, 424] on div "Back Share" at bounding box center [748, 426] width 487 height 34
click at [825, 369] on input "search" at bounding box center [696, 368] width 382 height 34
type input "j"
type input "nilesh.patel@aglc.ca"
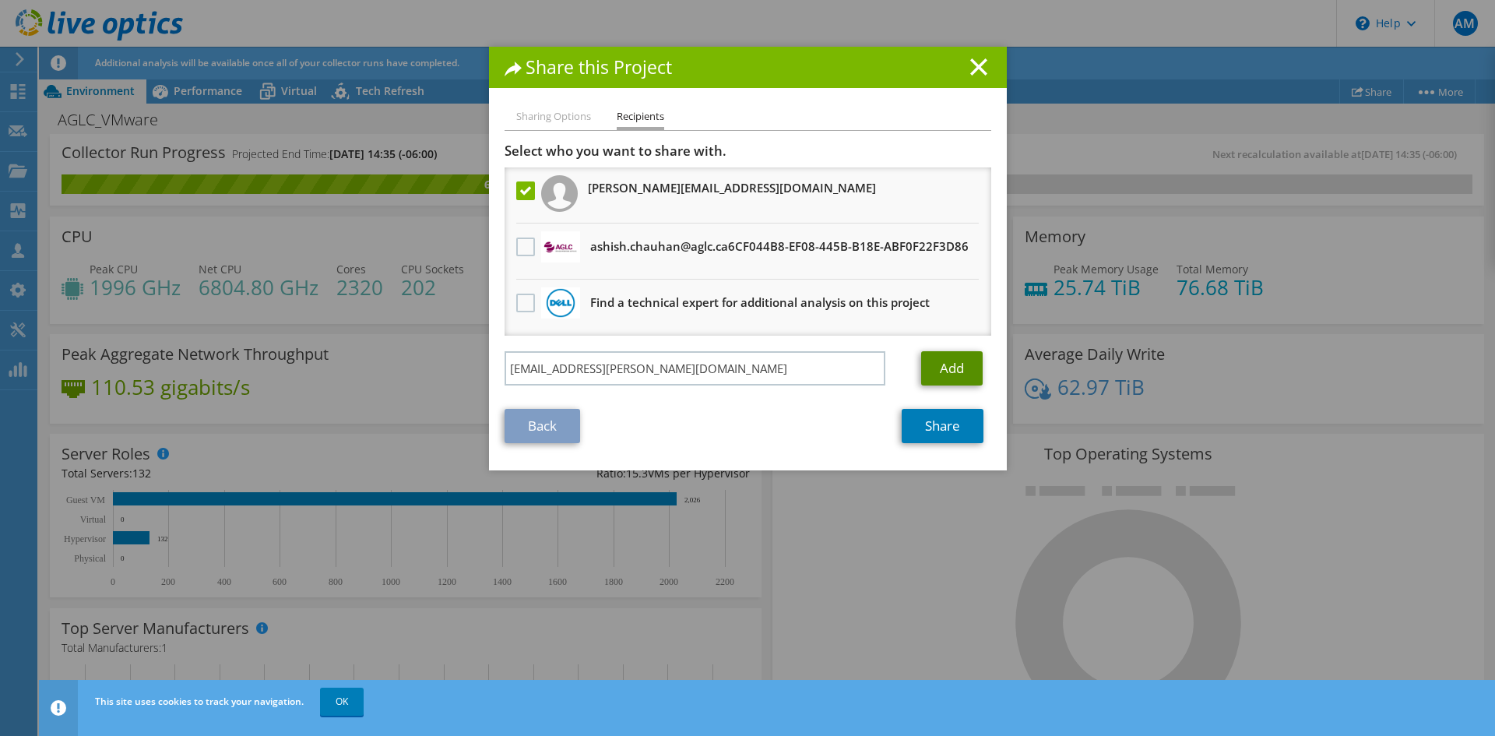
click at [958, 361] on link "Add" at bounding box center [952, 368] width 62 height 34
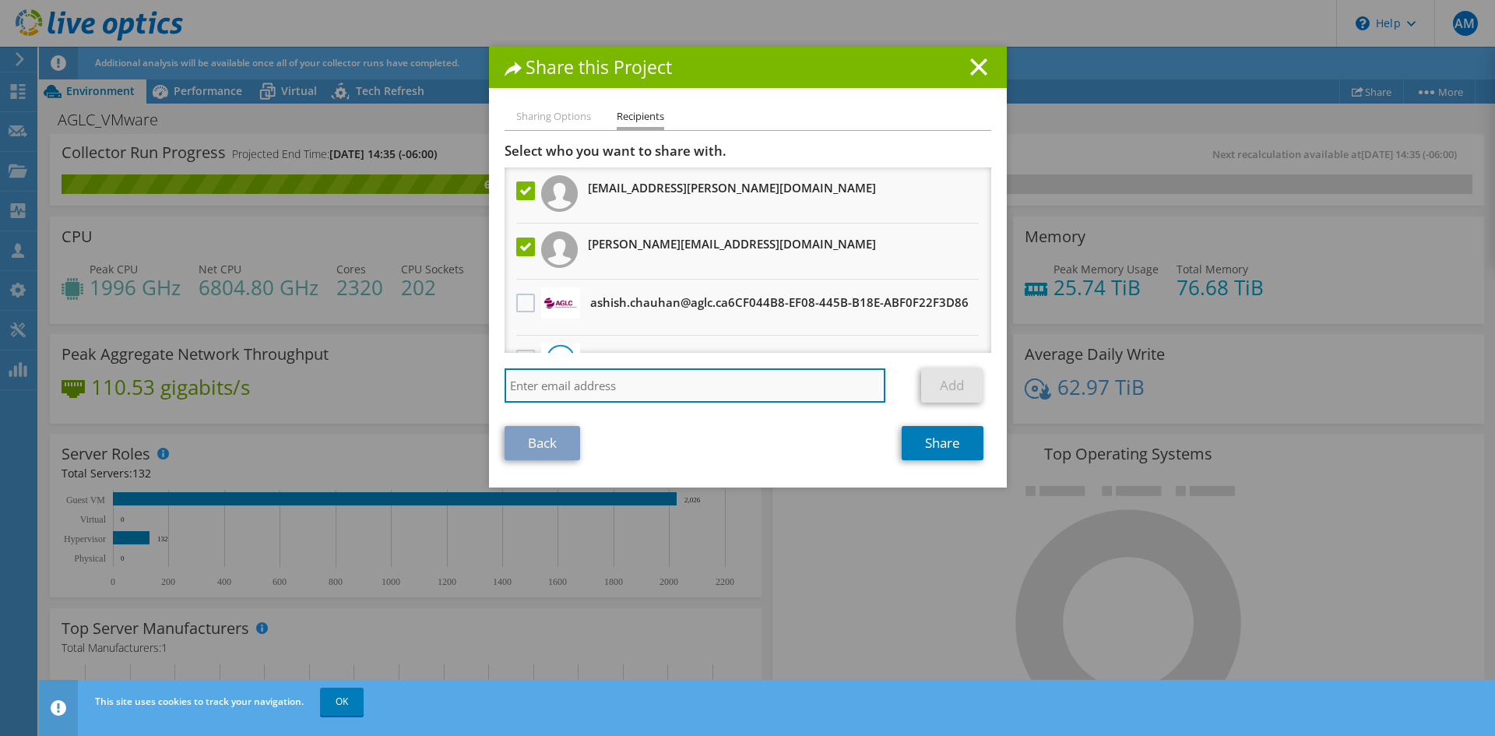
click at [868, 393] on input "search" at bounding box center [696, 385] width 382 height 34
type input "jatinder.singh@aglc.ca"
drag, startPoint x: 858, startPoint y: 392, endPoint x: 492, endPoint y: 387, distance: 366.0
click at [492, 387] on div "Sharing Options Recipients Link other users to this project Changes can be over…" at bounding box center [748, 297] width 518 height 380
click at [658, 384] on input "search" at bounding box center [696, 385] width 382 height 34
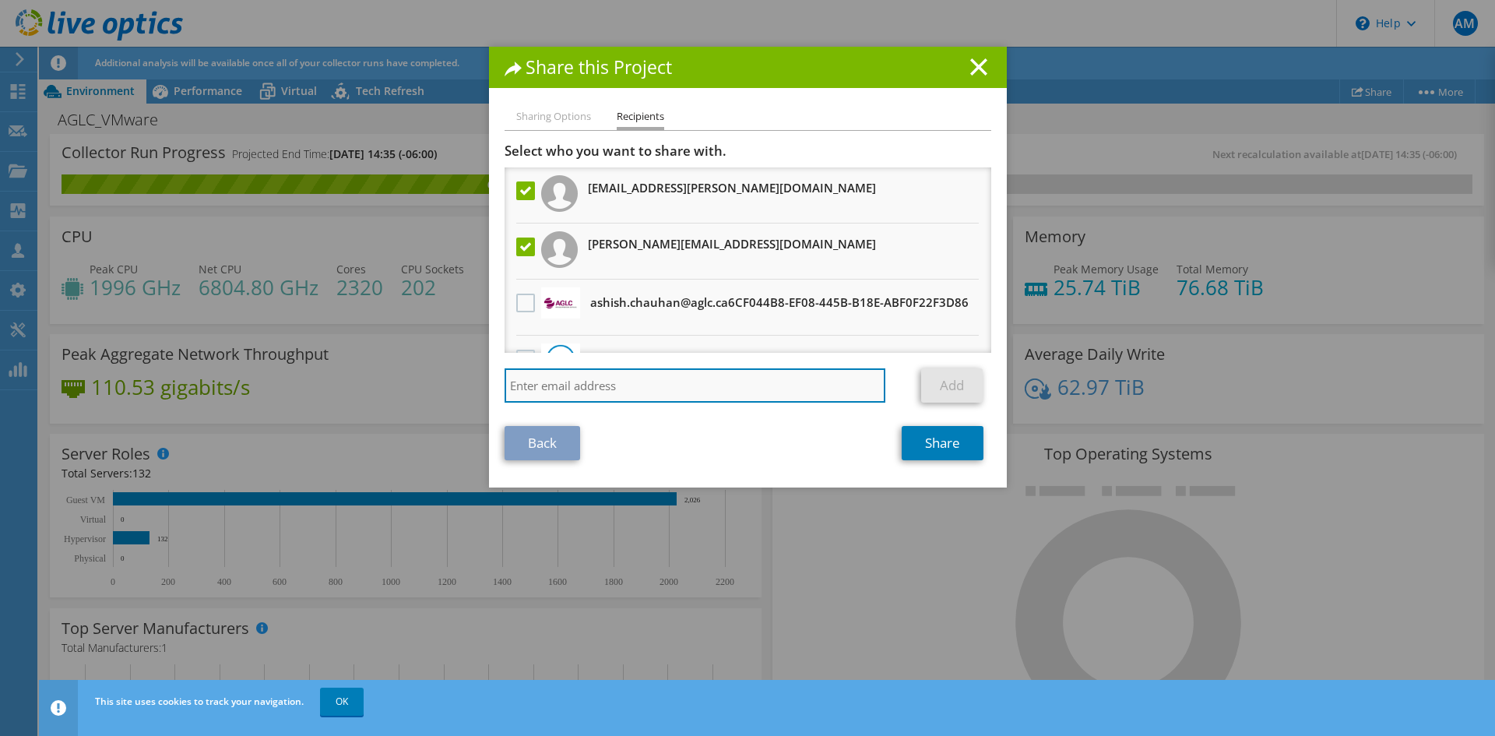
click at [681, 391] on input "search" at bounding box center [696, 385] width 382 height 34
type input "jatinder.singh@aglc.ca"
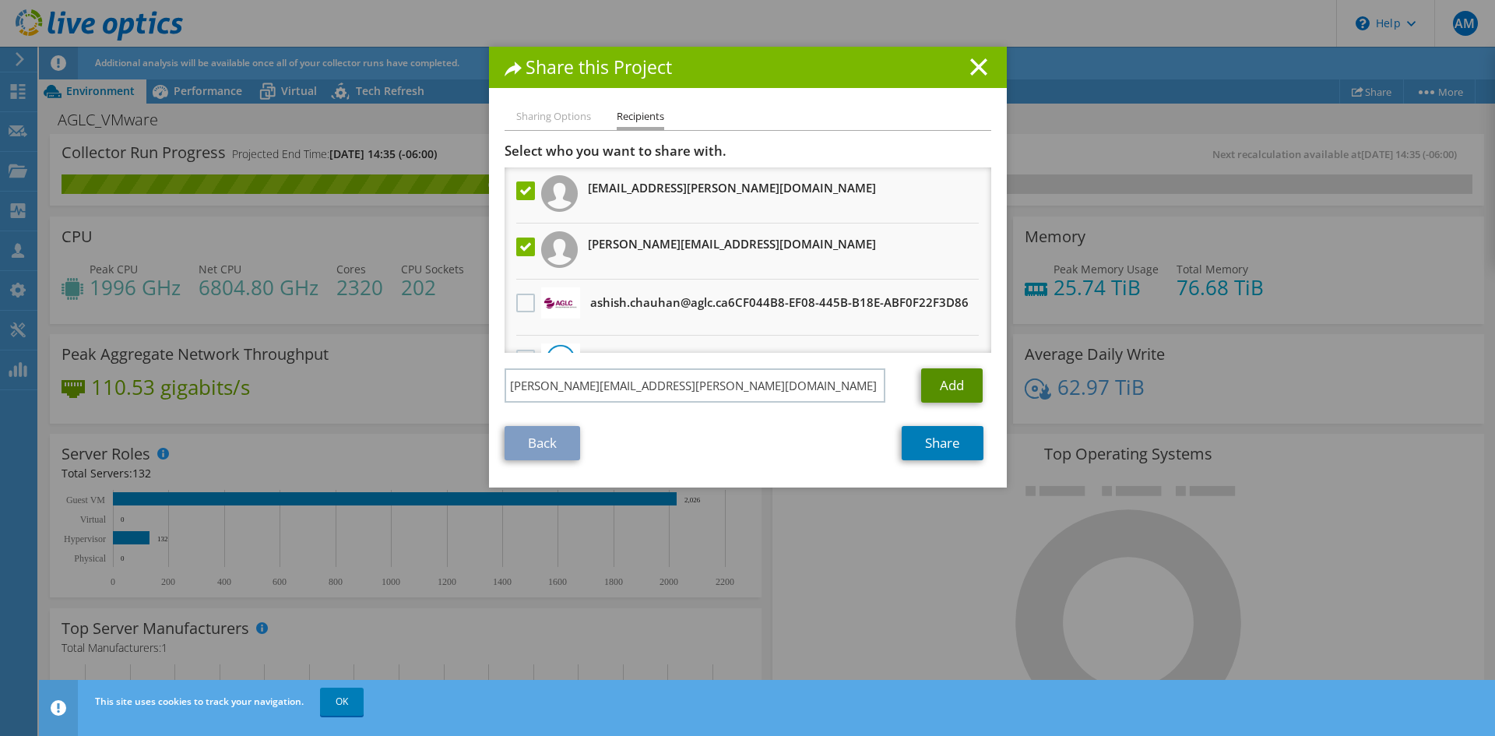
click at [939, 385] on link "Add" at bounding box center [952, 385] width 62 height 34
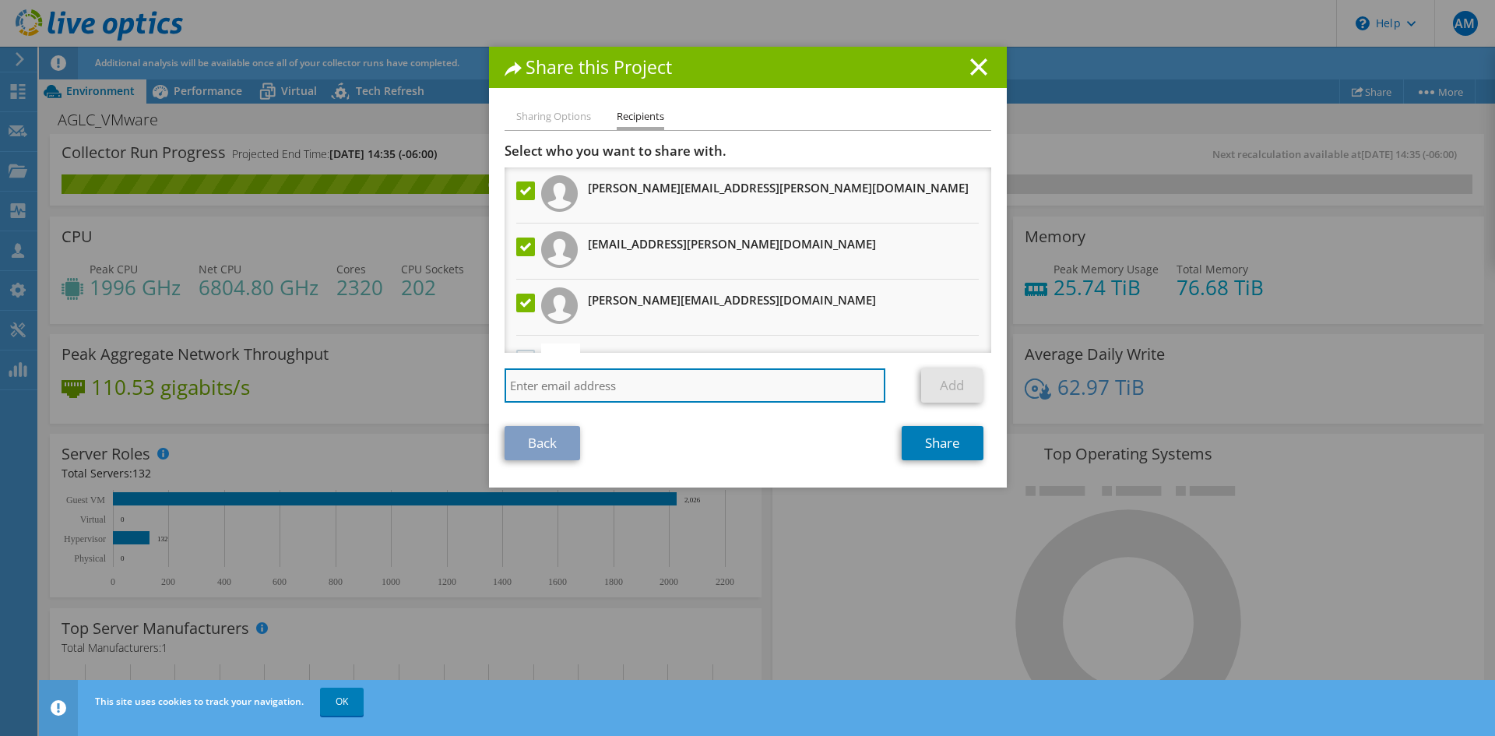
click at [806, 388] on input "search" at bounding box center [696, 385] width 382 height 34
click at [851, 61] on h1 "Share this Project" at bounding box center [748, 67] width 487 height 18
click at [677, 390] on input "ryan.sweeney@a" at bounding box center [696, 385] width 382 height 34
type input "ryan.sweeney@aglc.ca"
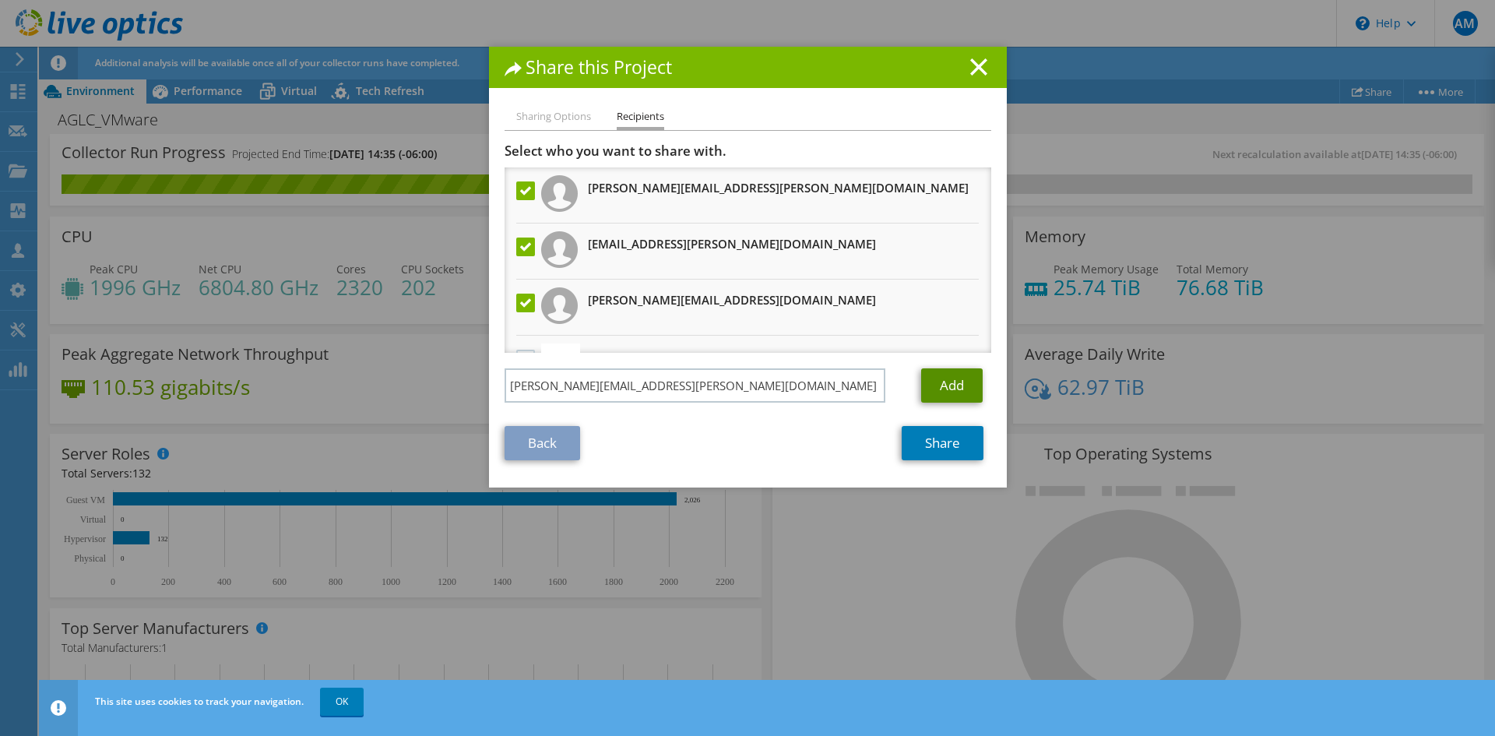
click at [941, 387] on link "Add" at bounding box center [952, 385] width 62 height 34
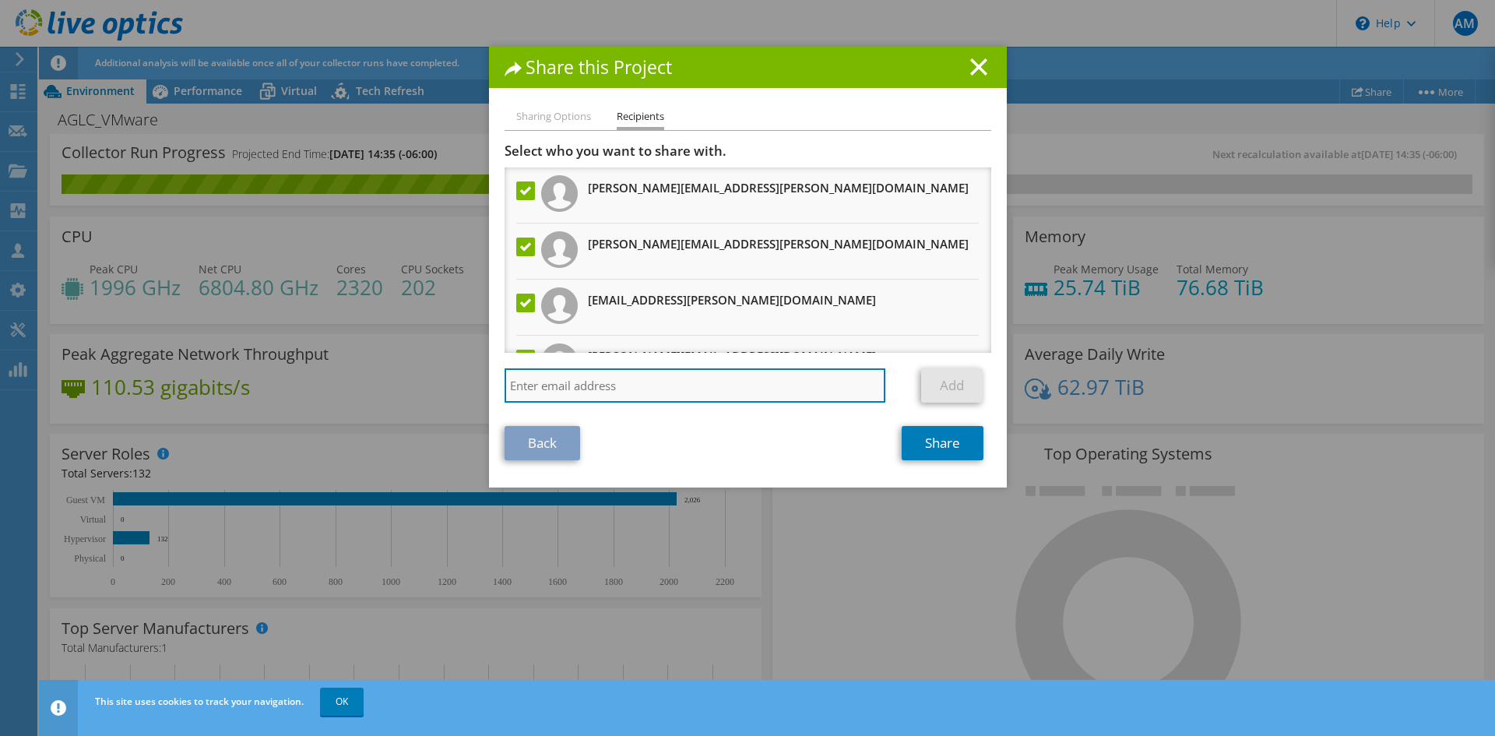
click at [768, 380] on input "search" at bounding box center [696, 385] width 382 height 34
type input "lindsey.rupertus@aglc.ca"
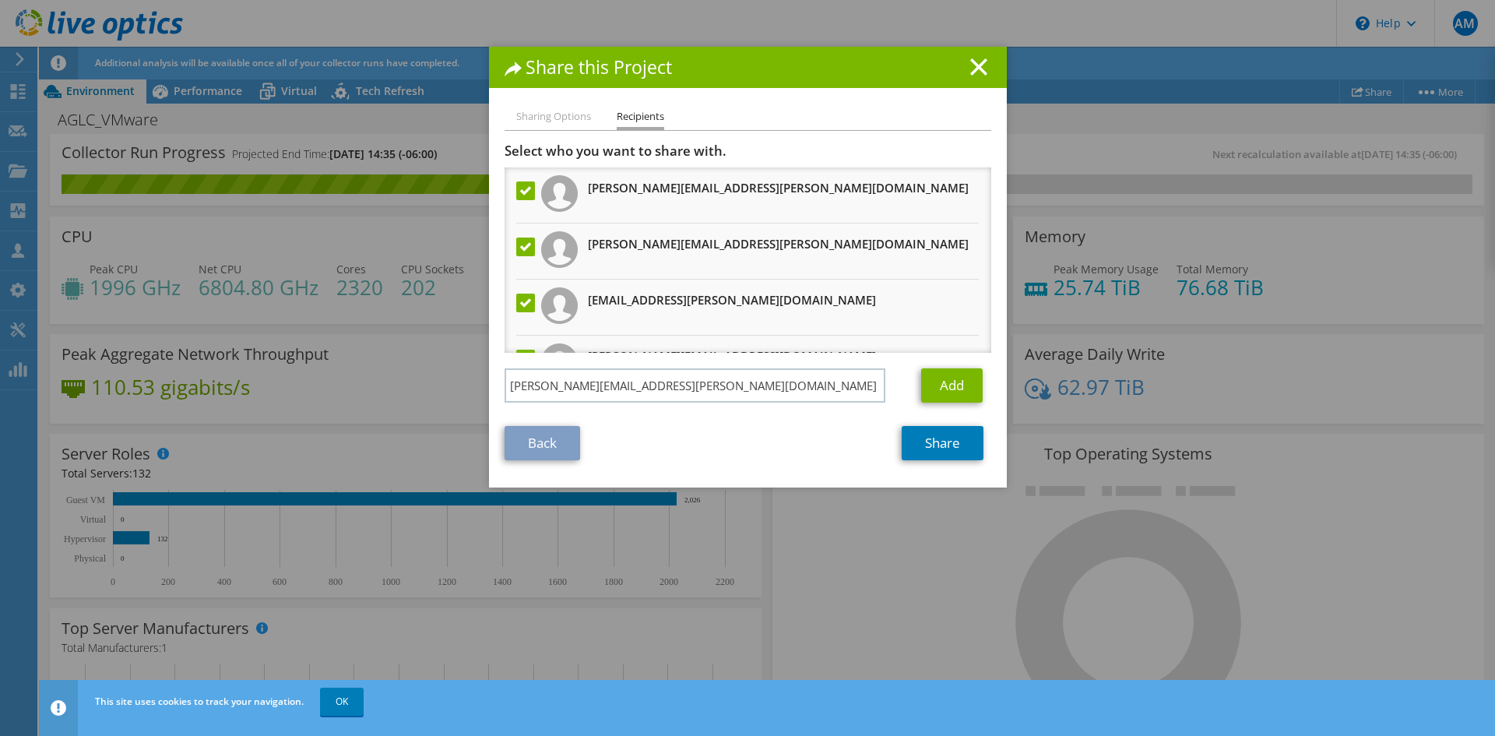
click at [816, 79] on div "Share this Project" at bounding box center [748, 67] width 518 height 41
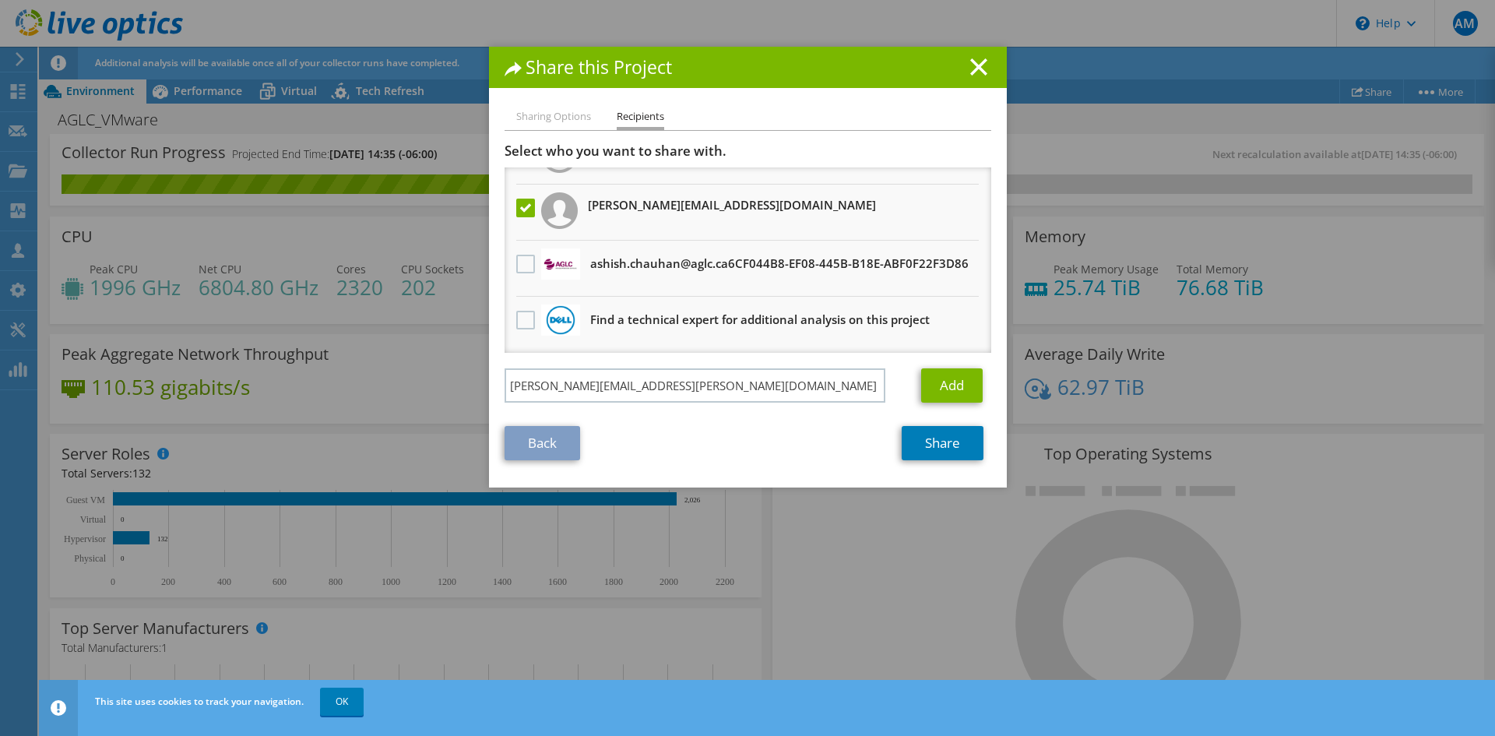
click at [878, 74] on h1 "Share this Project" at bounding box center [748, 67] width 487 height 18
click at [927, 387] on link "Add" at bounding box center [952, 385] width 62 height 34
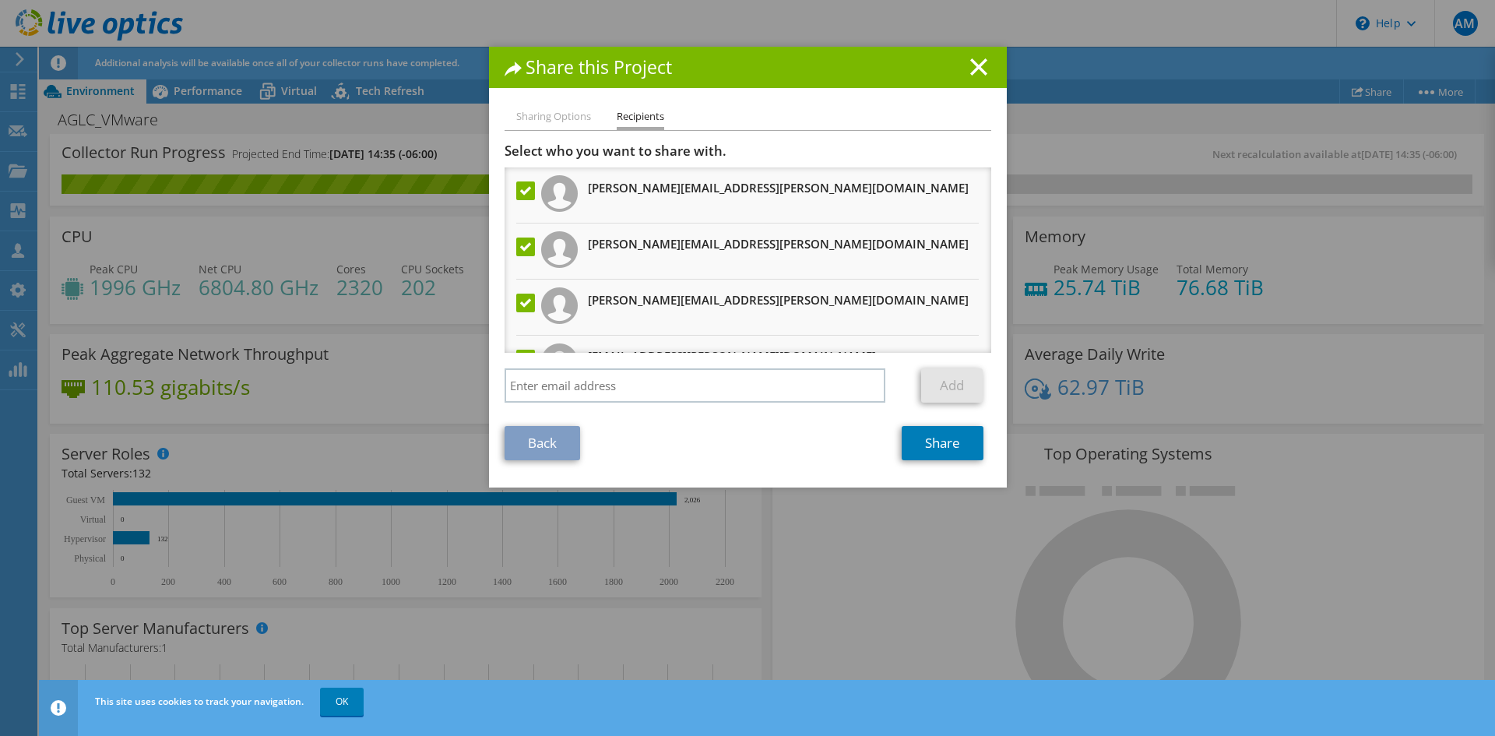
click at [524, 195] on label at bounding box center [527, 190] width 23 height 19
click at [0, 0] on input "checkbox" at bounding box center [0, 0] width 0 height 0
click at [521, 246] on label at bounding box center [527, 246] width 23 height 19
click at [0, 0] on input "checkbox" at bounding box center [0, 0] width 0 height 0
click at [521, 298] on label at bounding box center [527, 303] width 23 height 19
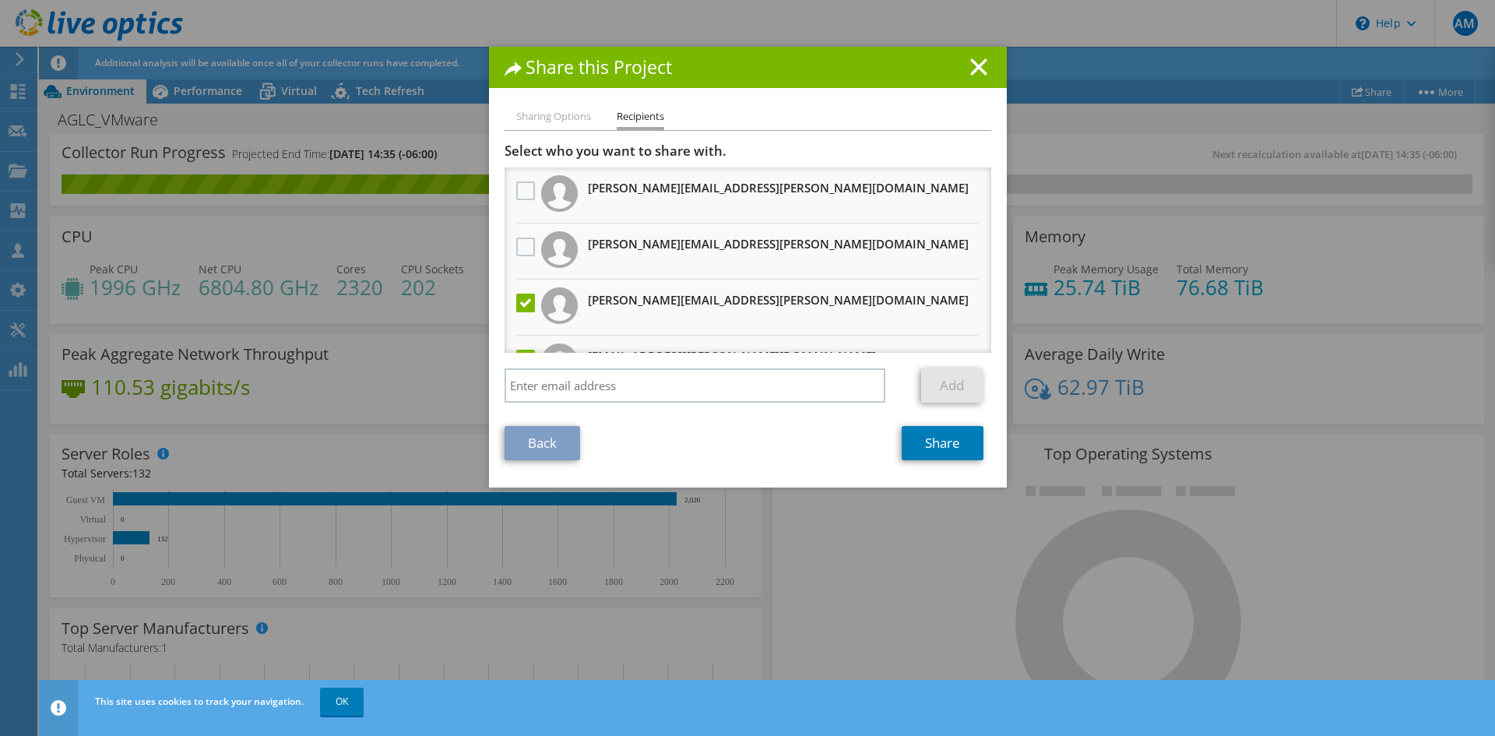
click at [0, 0] on input "checkbox" at bounding box center [0, 0] width 0 height 0
click at [523, 300] on label at bounding box center [527, 303] width 23 height 19
click at [0, 0] on input "checkbox" at bounding box center [0, 0] width 0 height 0
click at [519, 248] on label at bounding box center [527, 246] width 23 height 19
click at [0, 0] on input "checkbox" at bounding box center [0, 0] width 0 height 0
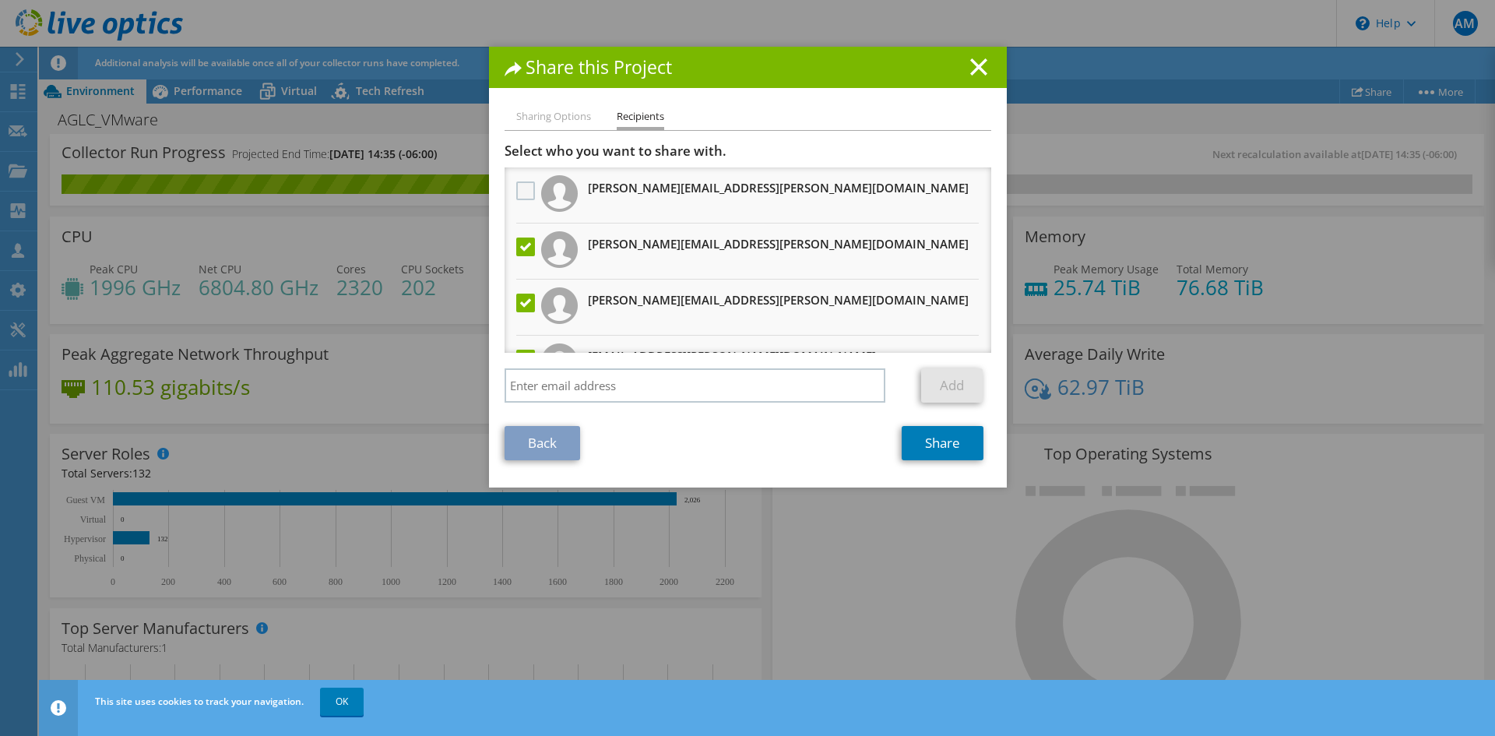
click at [519, 192] on label at bounding box center [527, 190] width 23 height 19
click at [0, 0] on input "checkbox" at bounding box center [0, 0] width 0 height 0
